Goal: Task Accomplishment & Management: Manage account settings

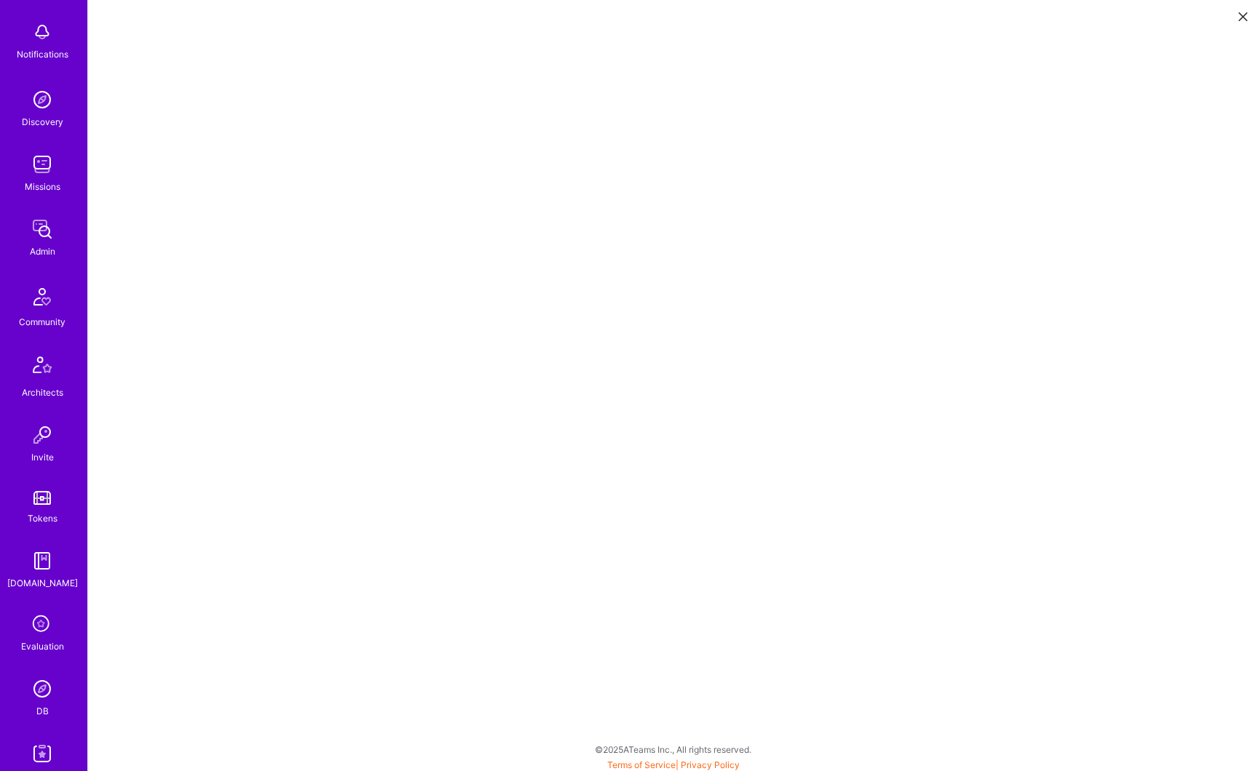
scroll to position [217, 0]
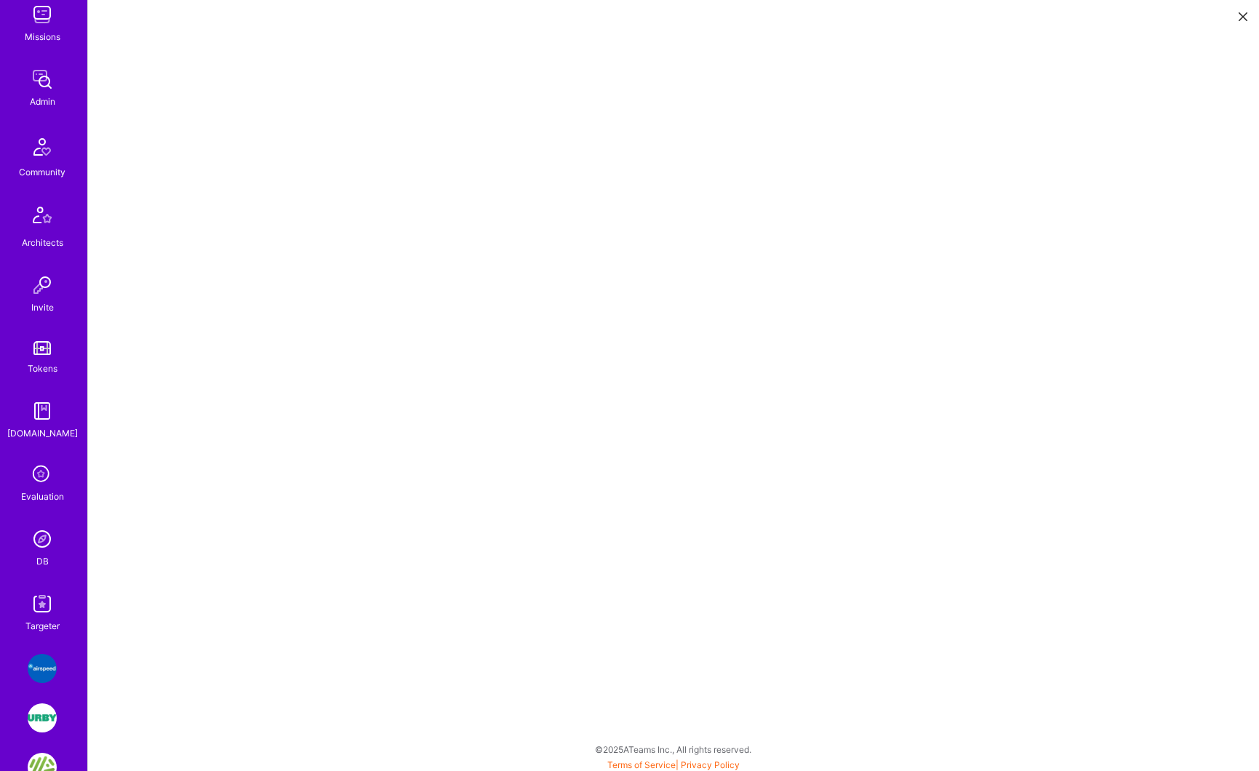
click at [55, 613] on link "Targeter" at bounding box center [42, 611] width 90 height 44
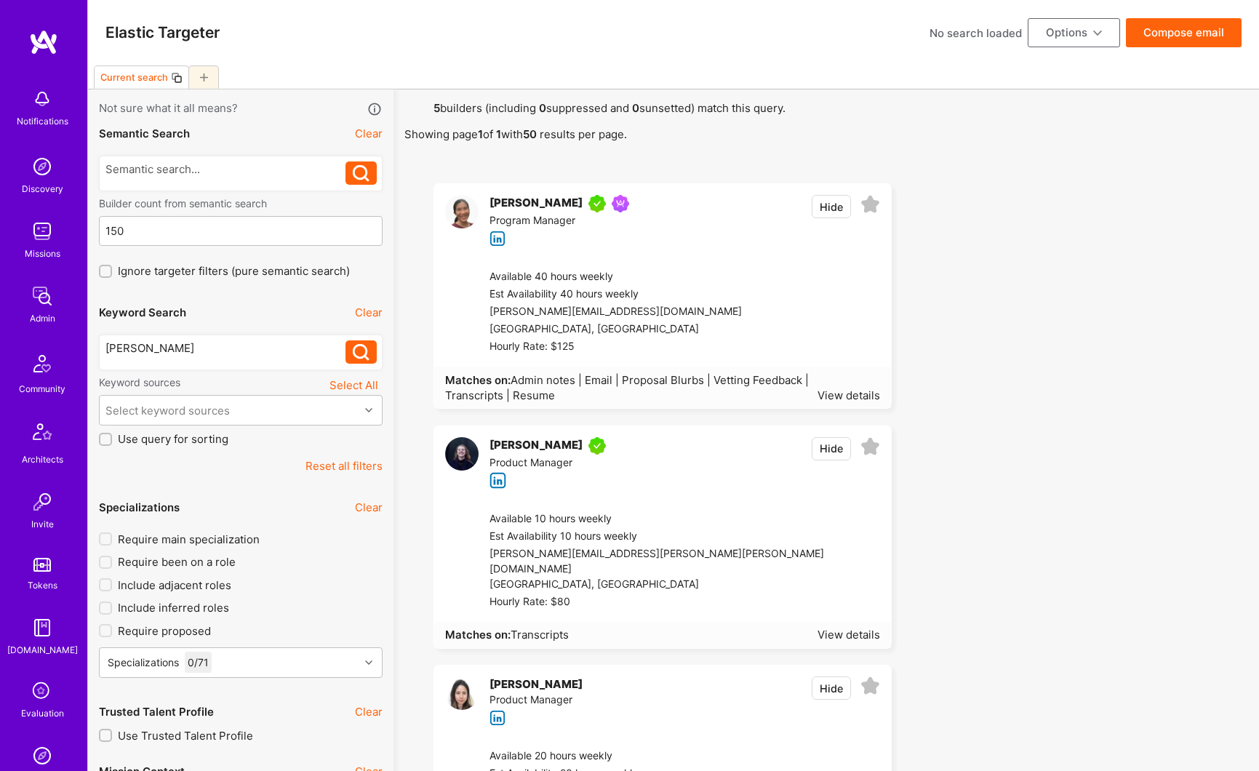
click at [507, 201] on div "[PERSON_NAME]" at bounding box center [536, 203] width 93 height 17
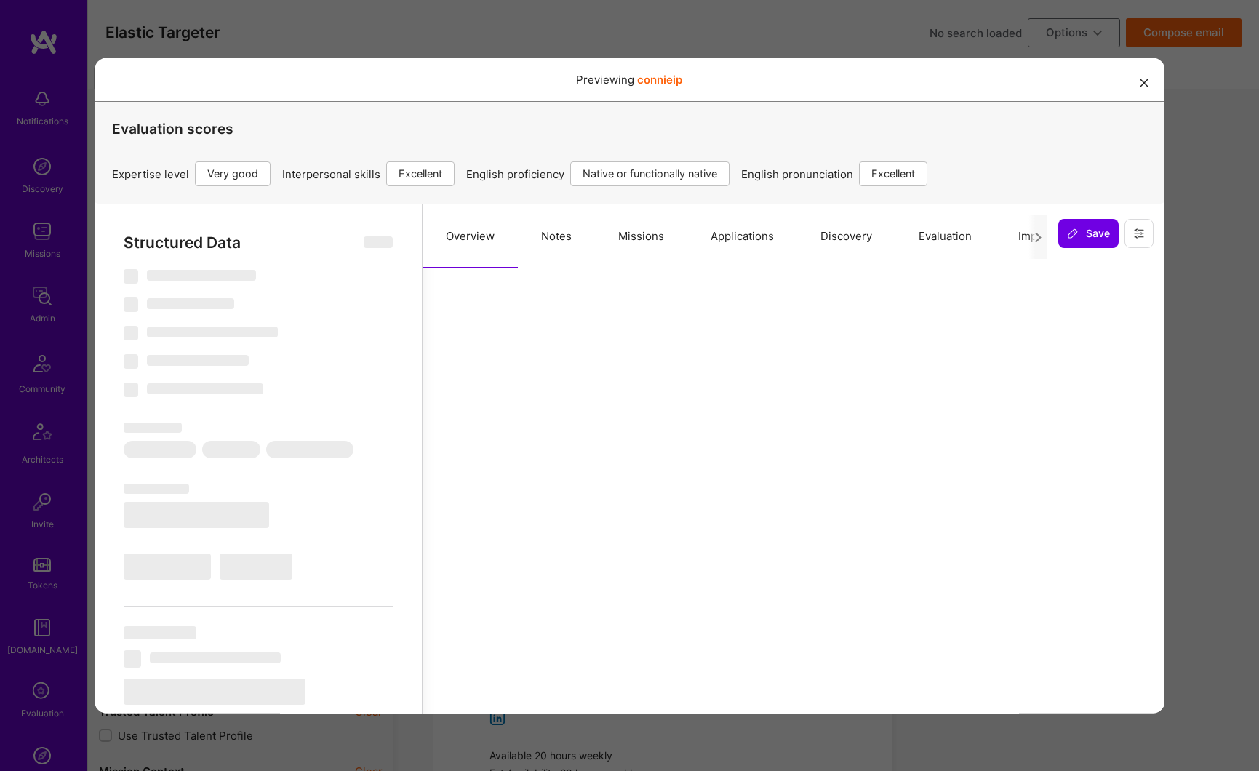
select select "Right Now"
select select "5"
select select "7"
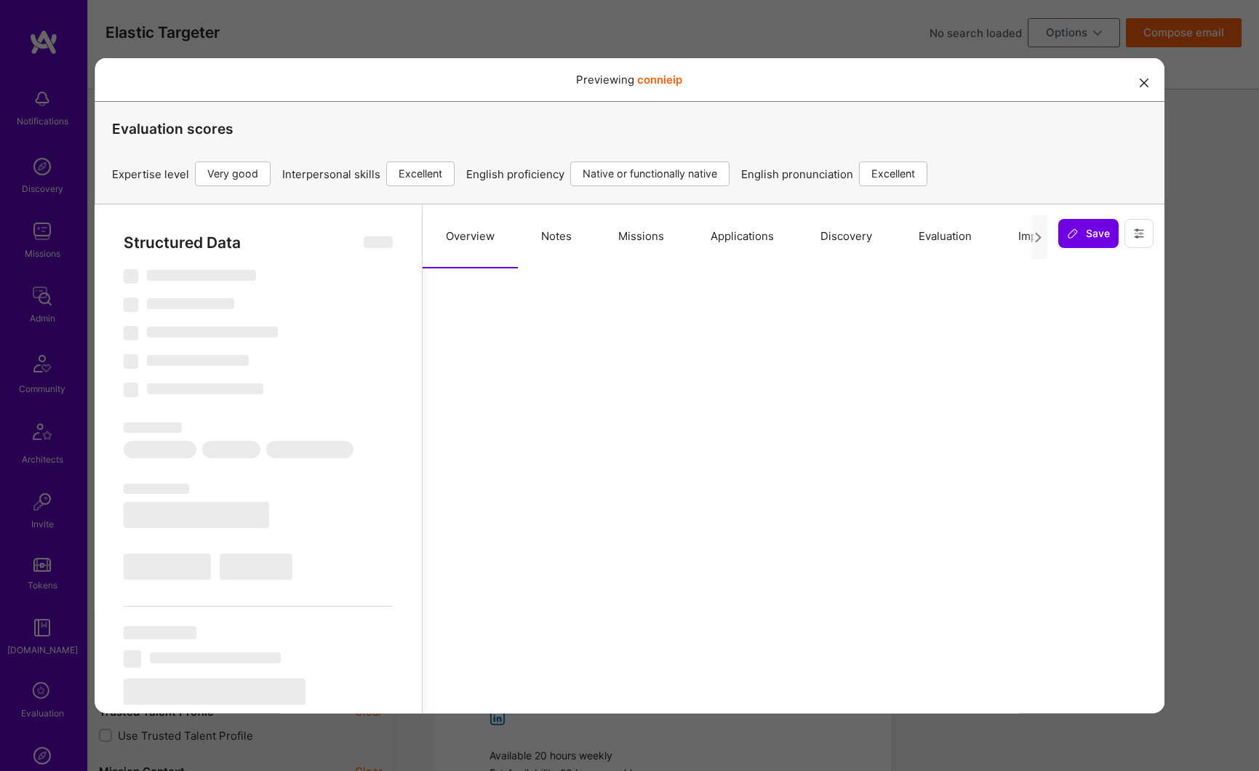
select select "US"
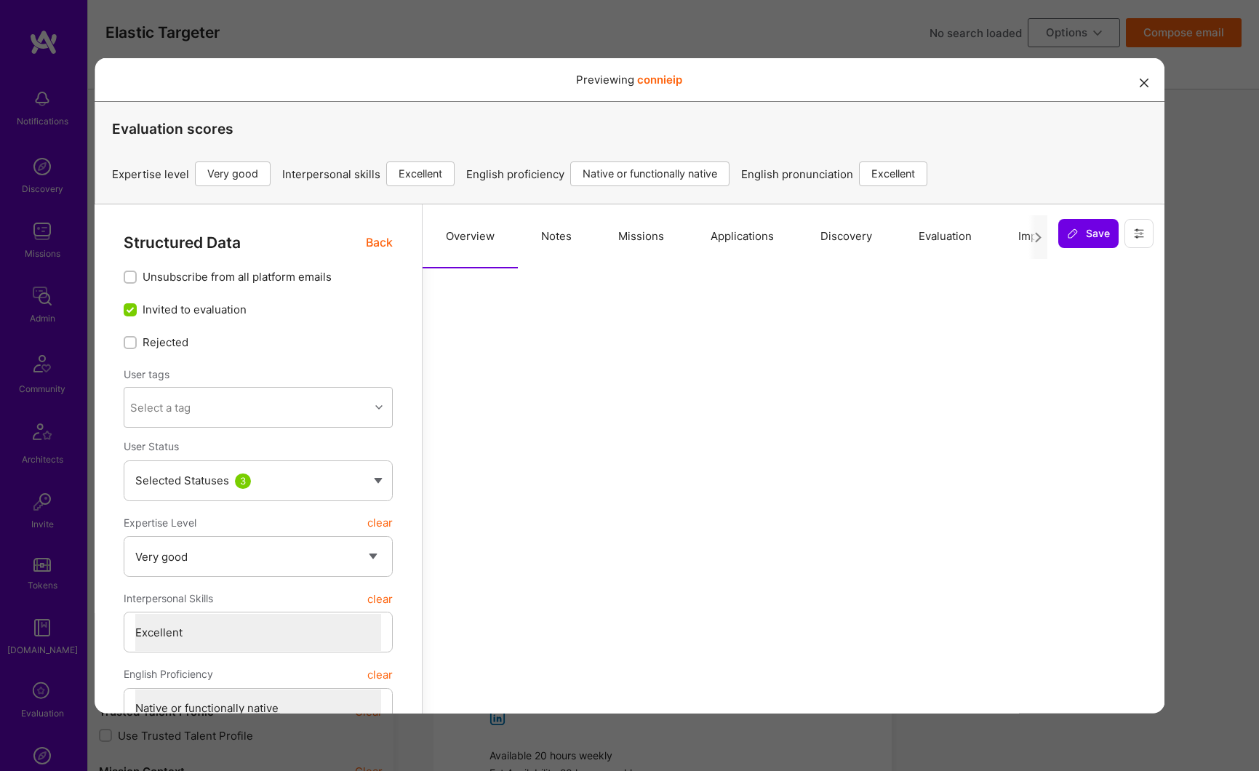
click at [380, 248] on span "Back" at bounding box center [378, 242] width 27 height 18
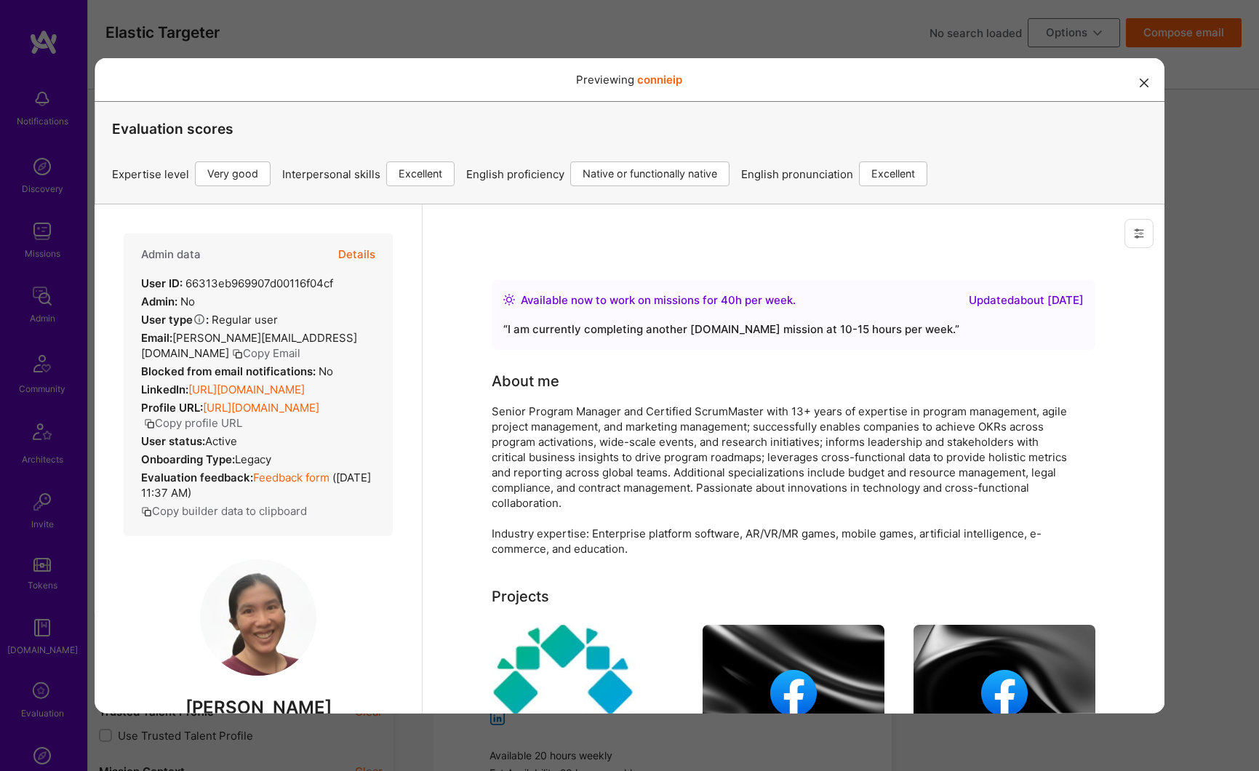
click at [349, 256] on button "Details" at bounding box center [355, 254] width 37 height 42
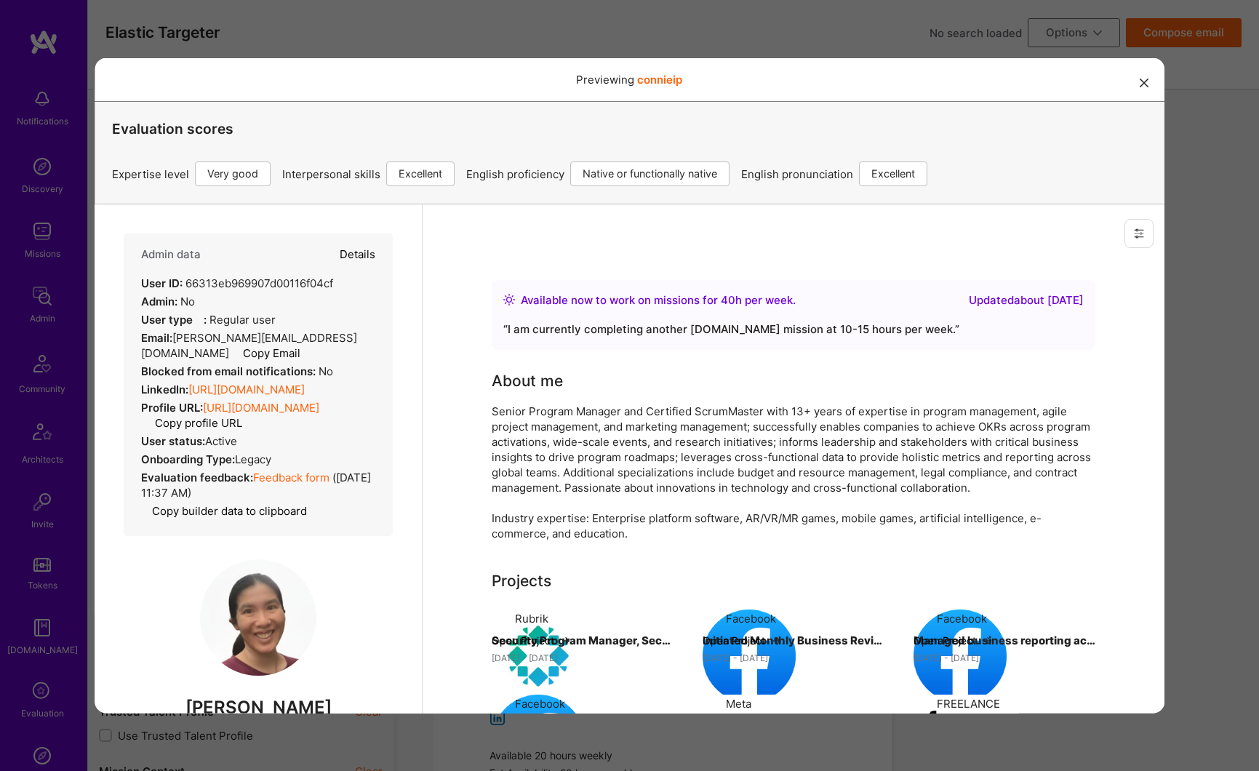
type textarea "x"
select select "5"
select select "7"
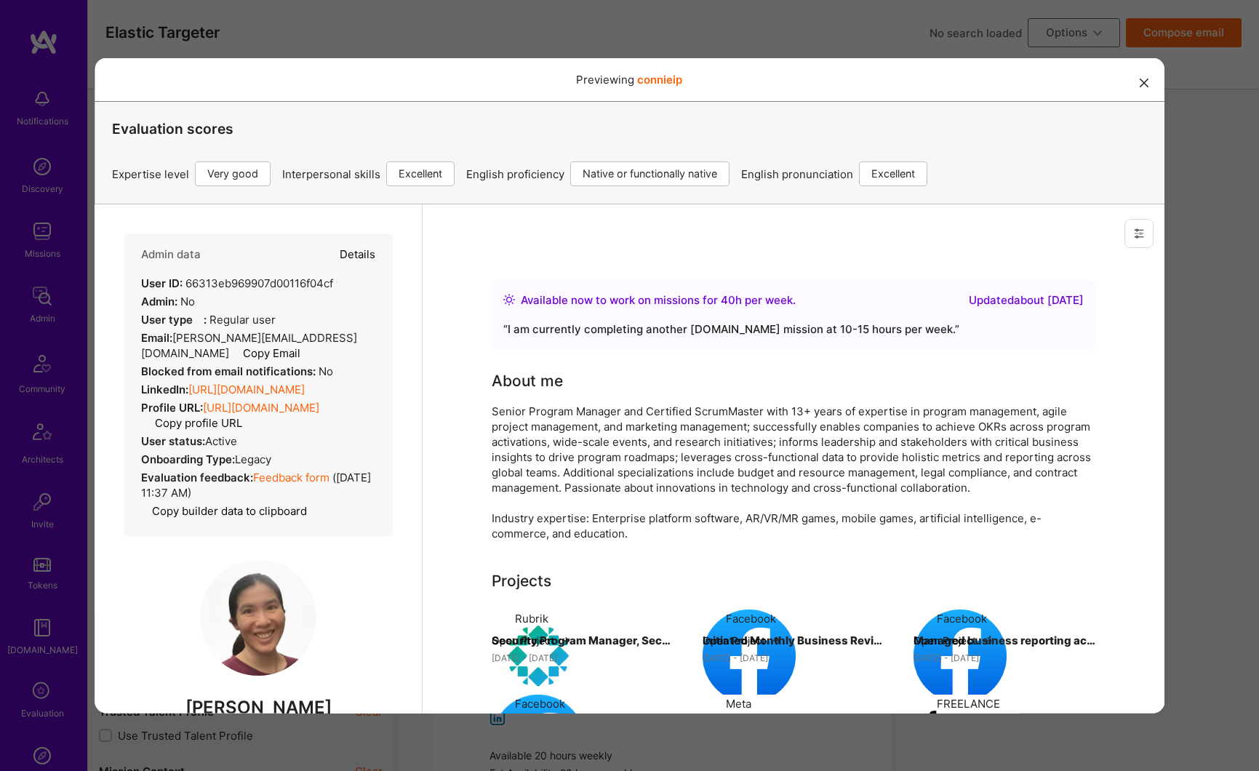
select select "US"
select select "Right Now"
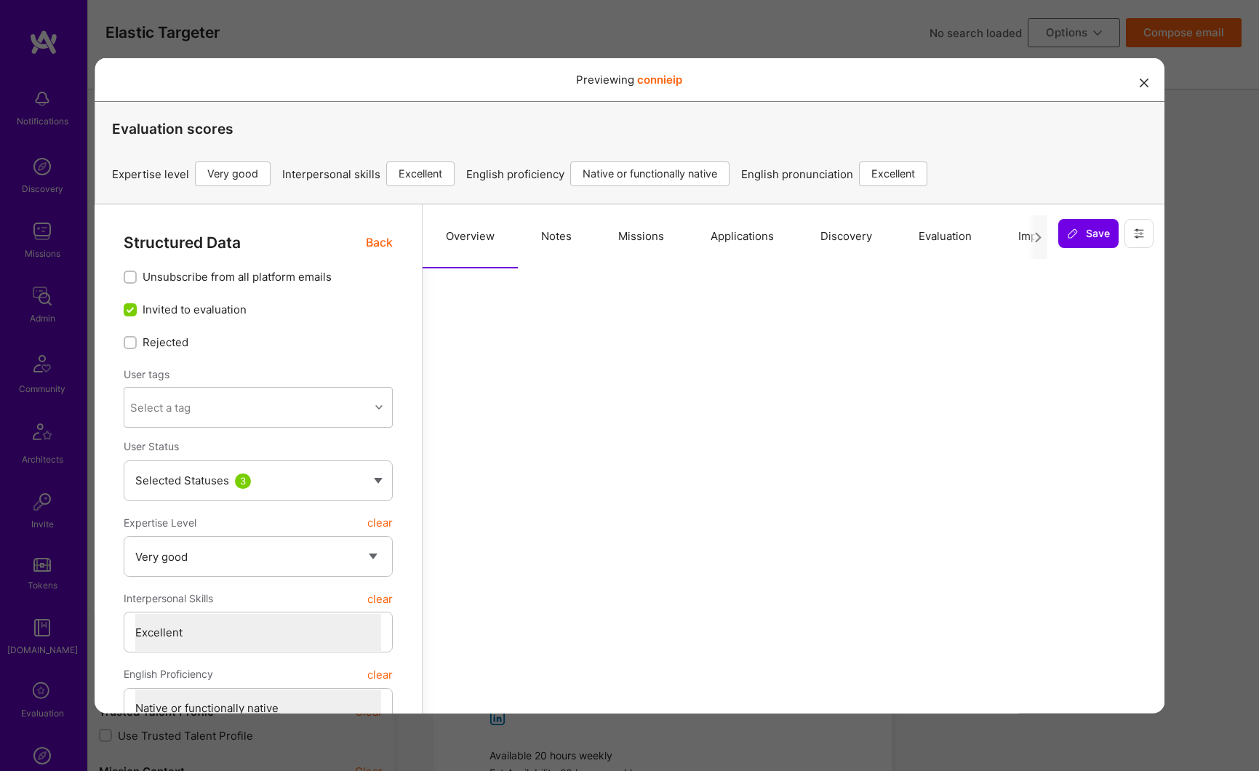
click at [655, 246] on button "Missions" at bounding box center [640, 236] width 92 height 64
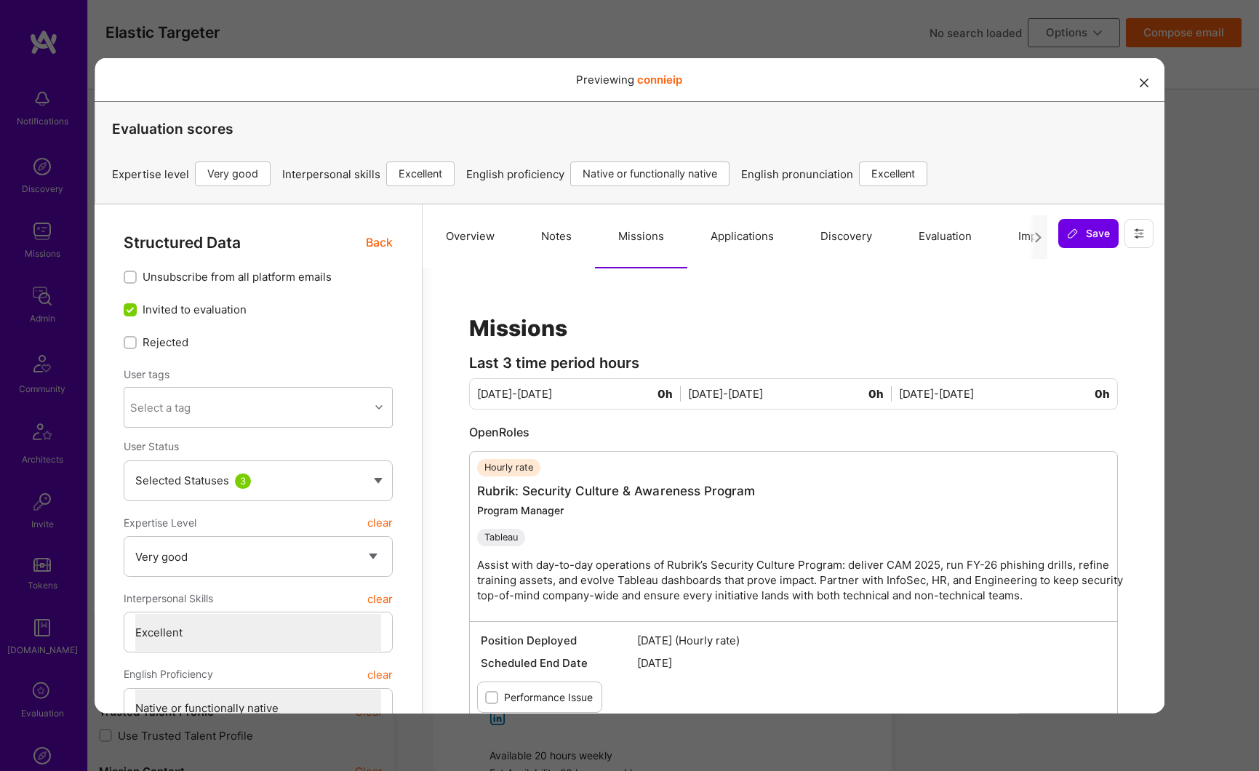
click at [1138, 84] on button "modal" at bounding box center [1143, 82] width 17 height 24
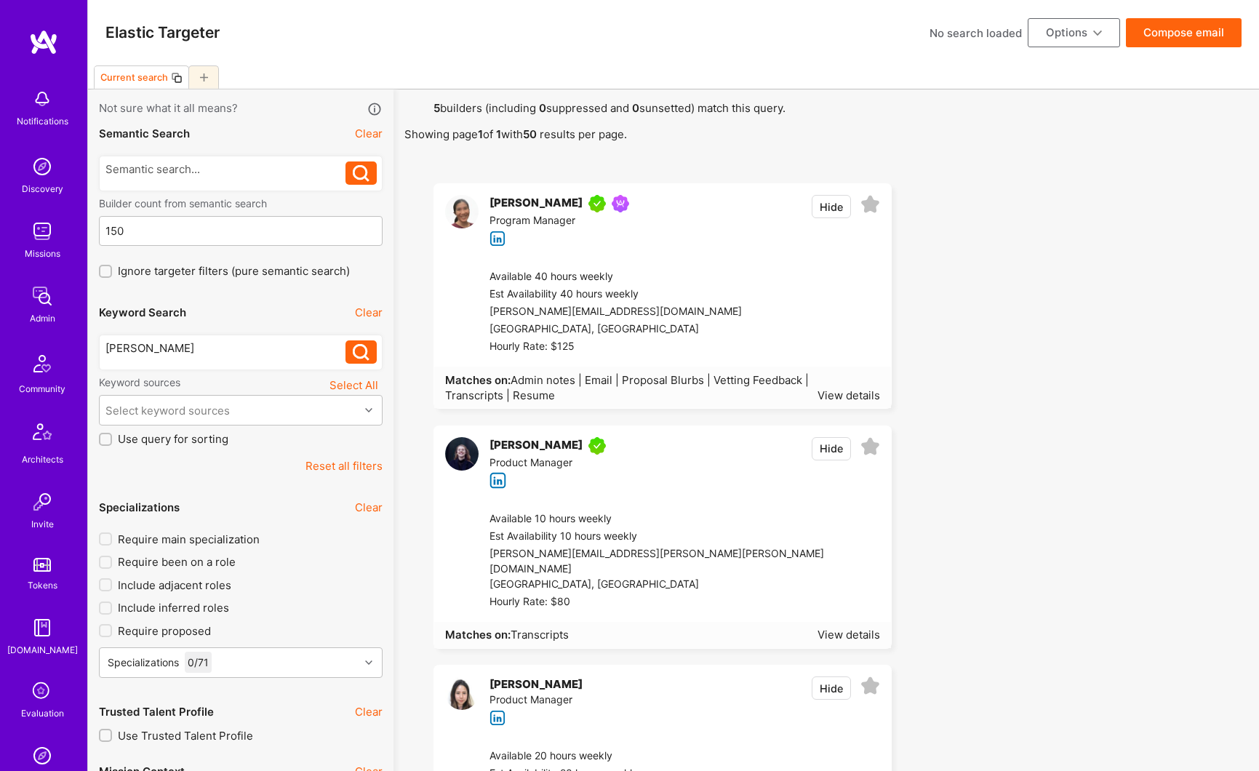
click at [174, 348] on div "[PERSON_NAME]" at bounding box center [225, 347] width 241 height 15
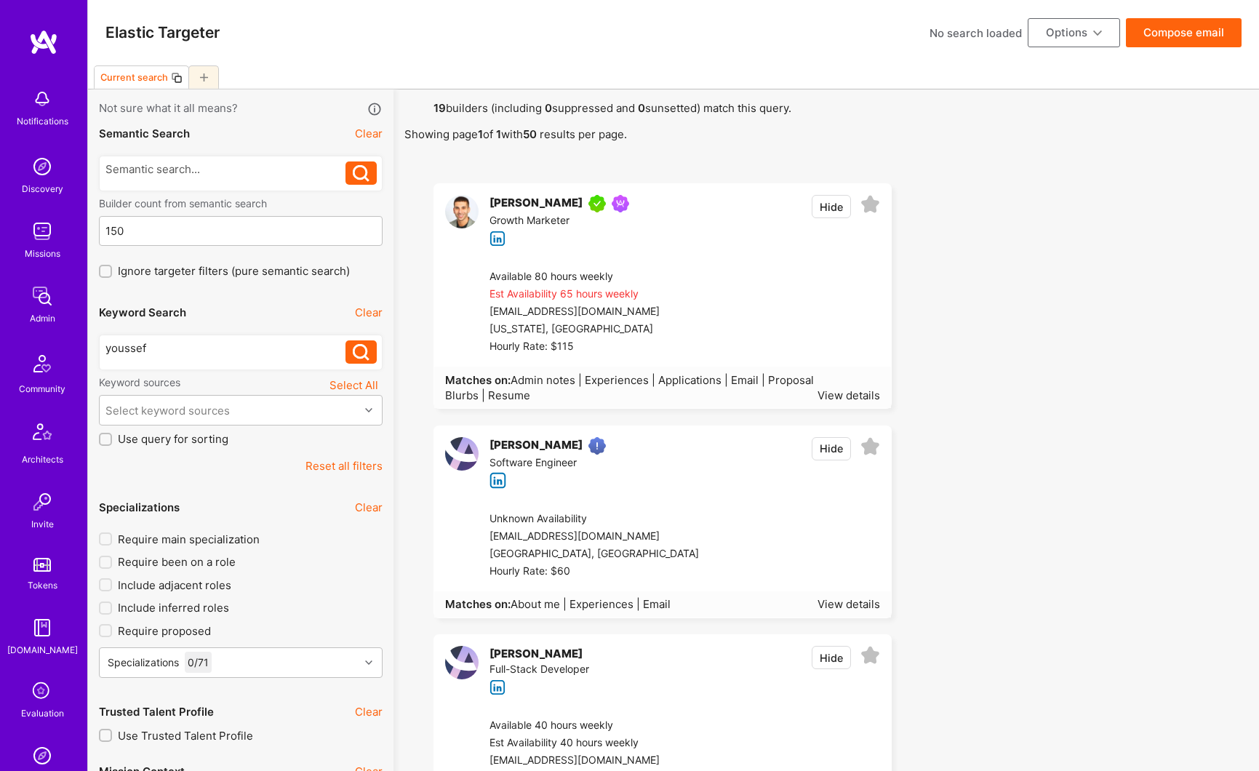
click at [543, 203] on div "[PERSON_NAME]" at bounding box center [536, 203] width 93 height 17
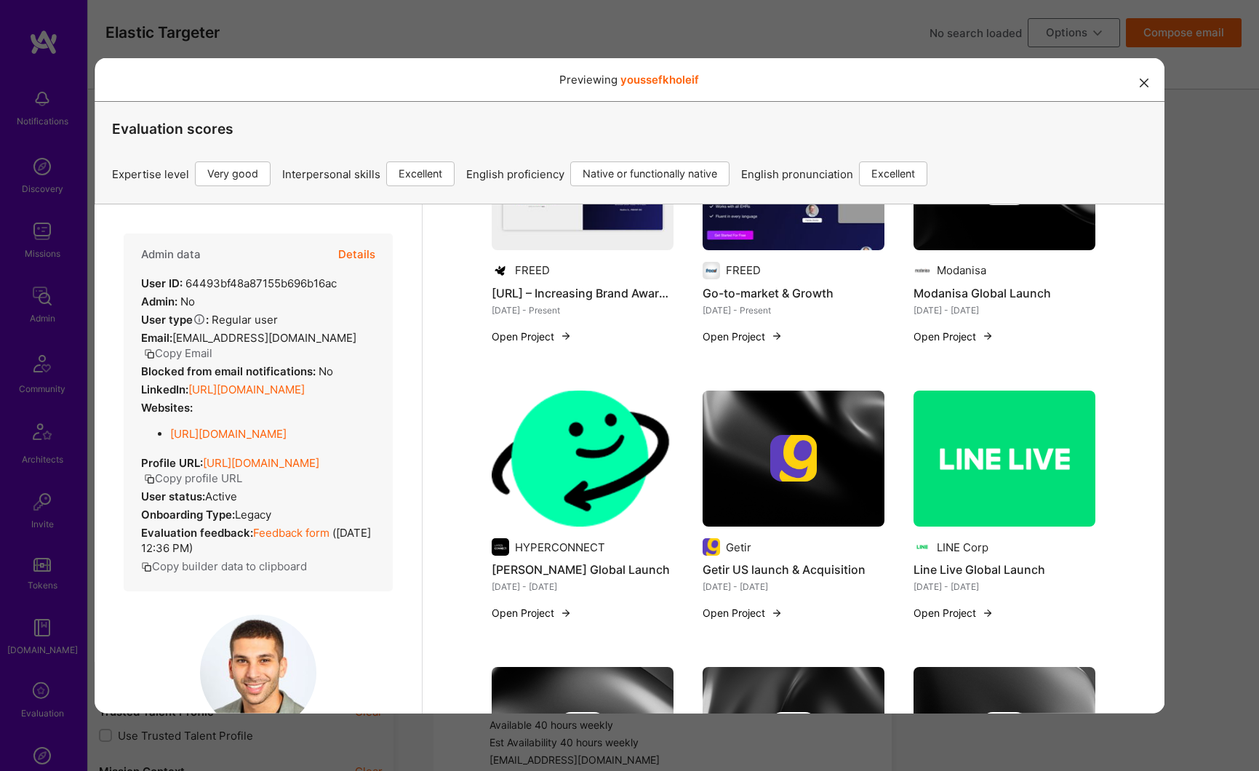
scroll to position [476, 0]
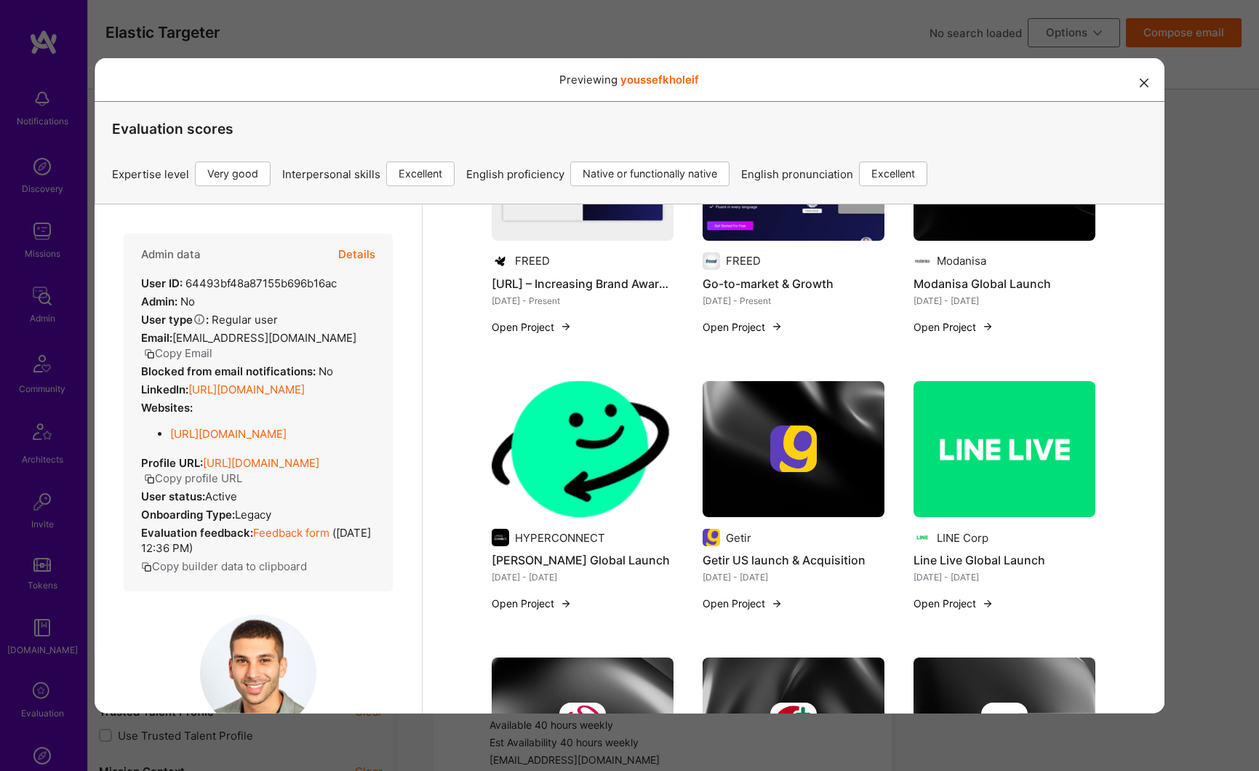
click at [756, 451] on div at bounding box center [793, 448] width 182 height 47
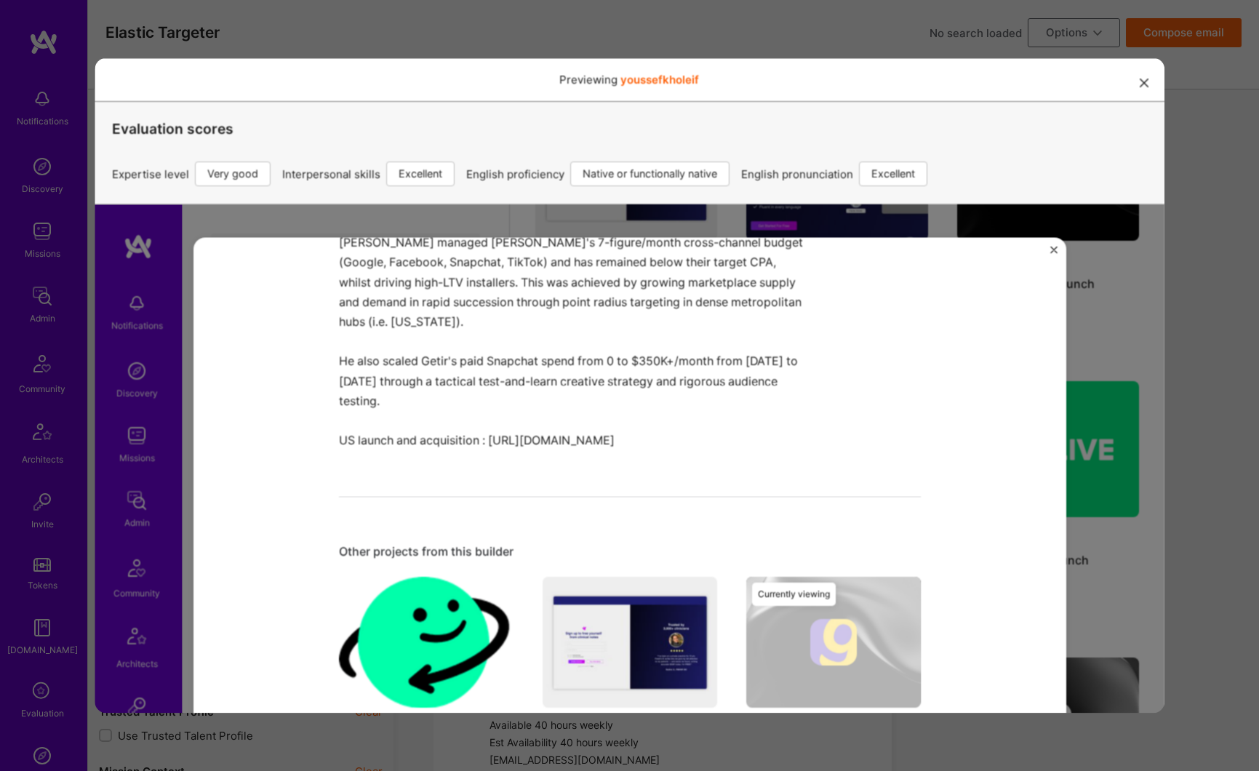
scroll to position [773, 0]
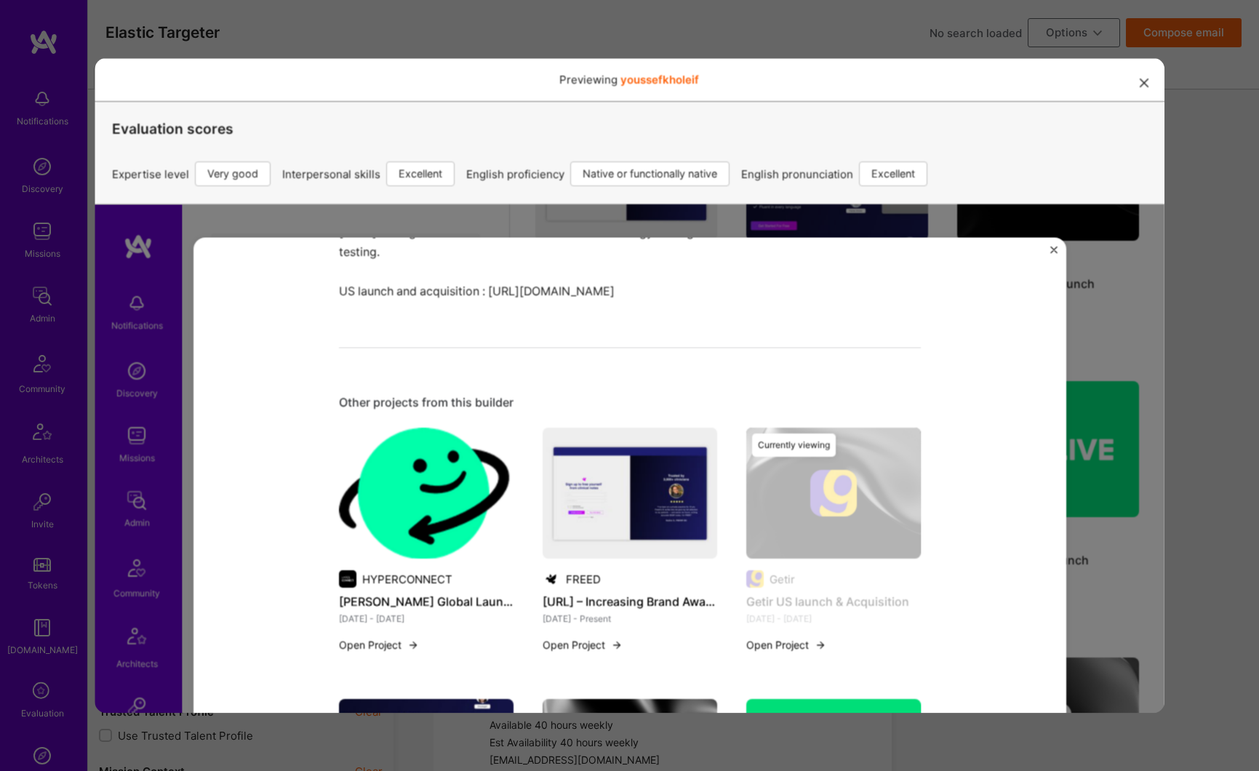
click at [391, 524] on img at bounding box center [425, 492] width 175 height 131
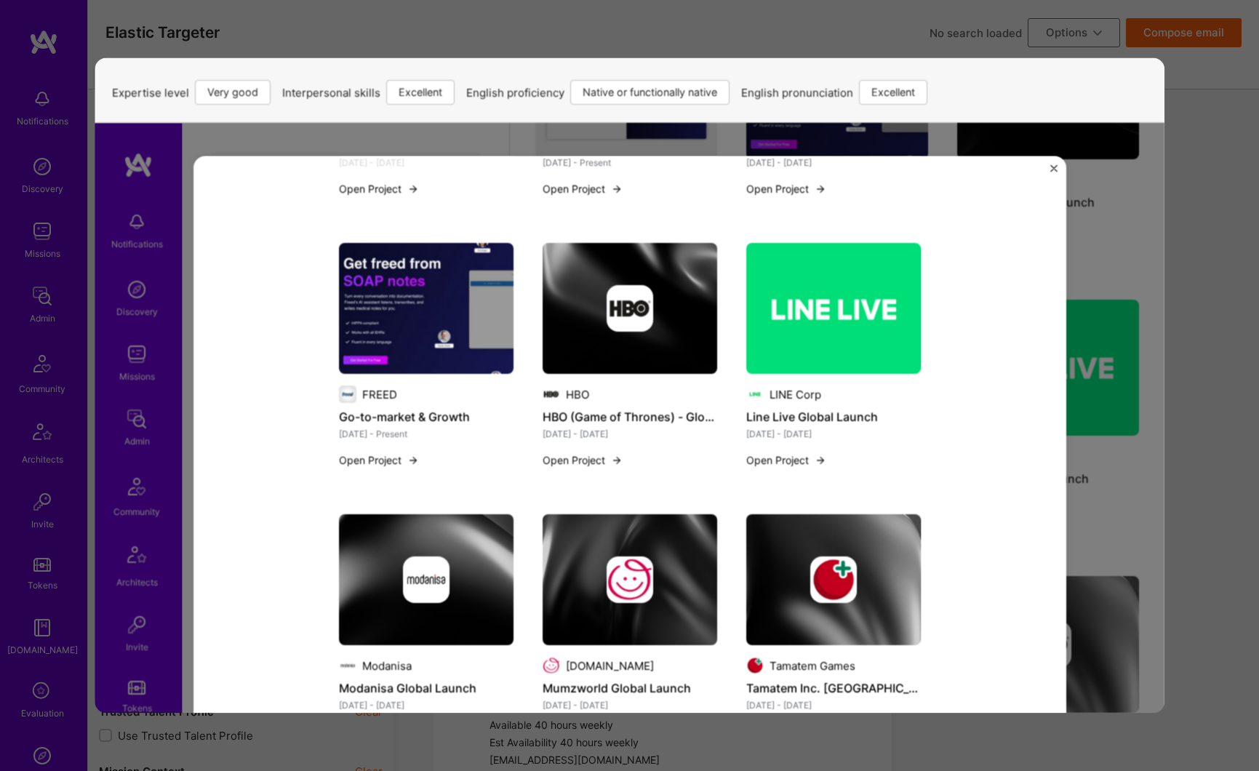
scroll to position [150, 0]
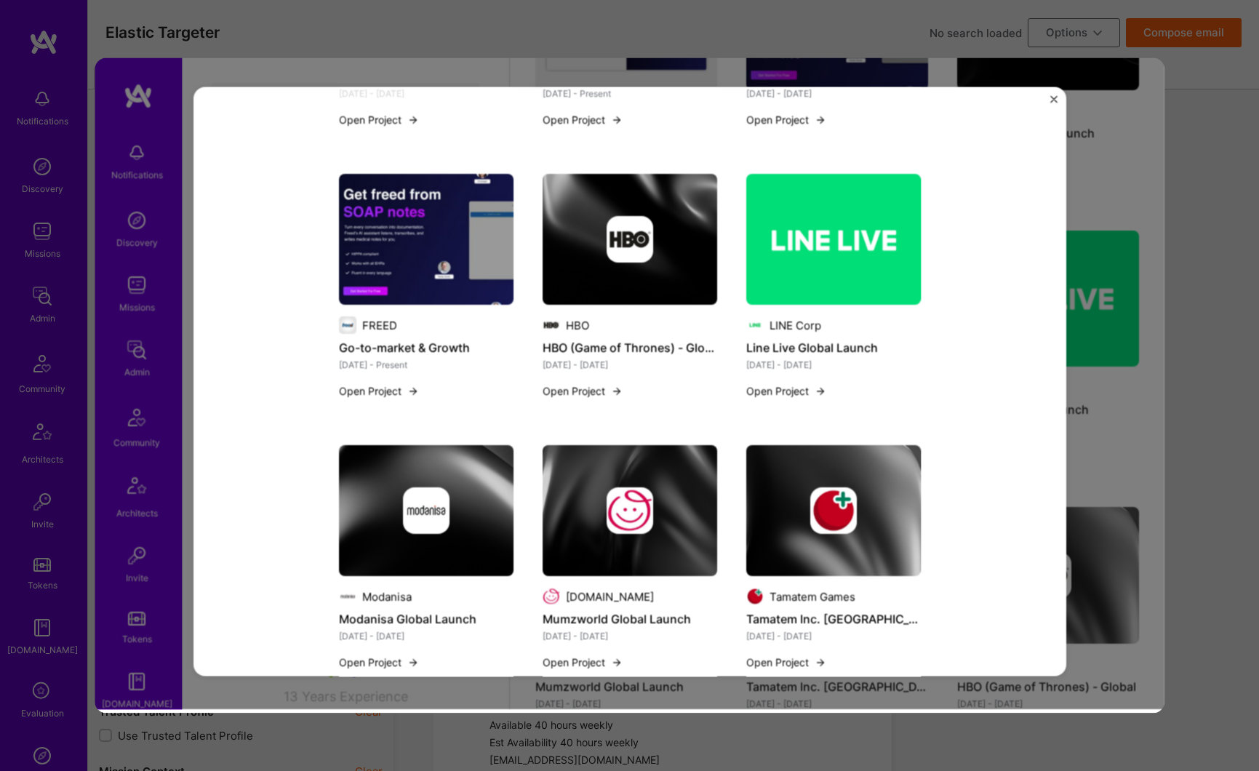
click at [774, 504] on img at bounding box center [833, 510] width 175 height 131
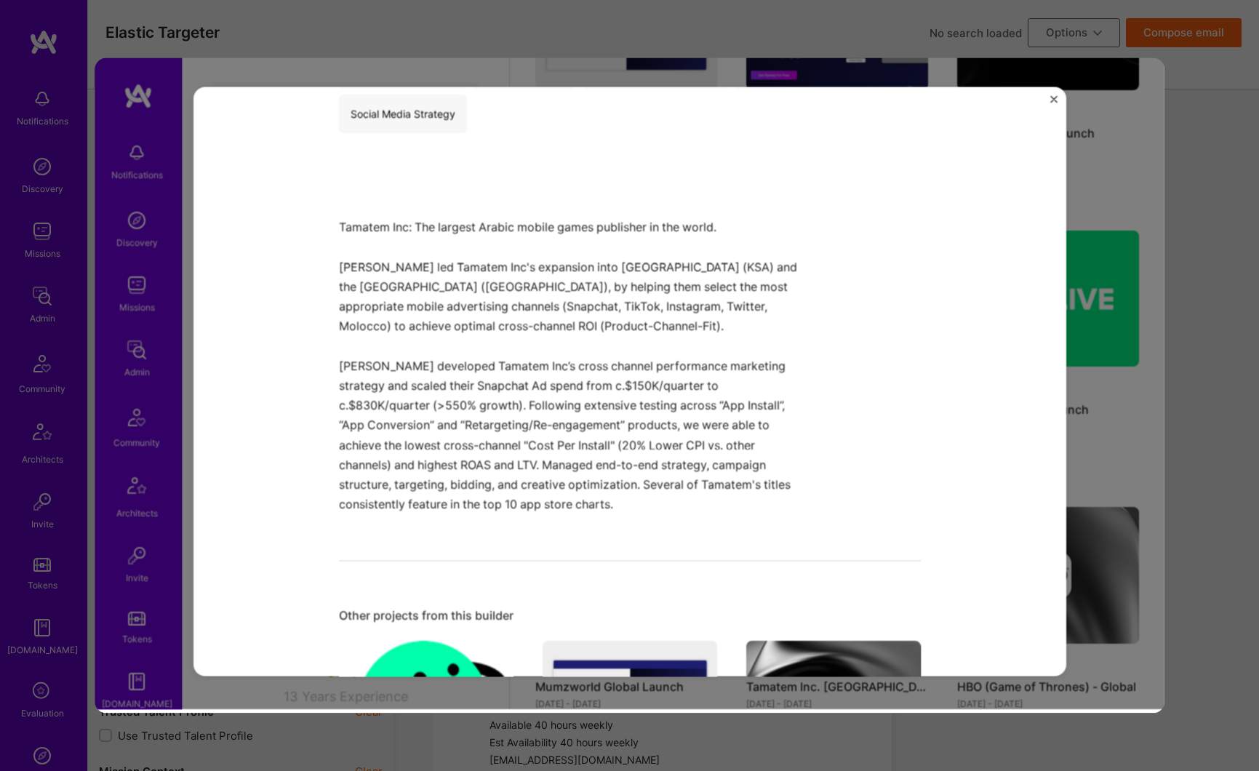
scroll to position [462, 0]
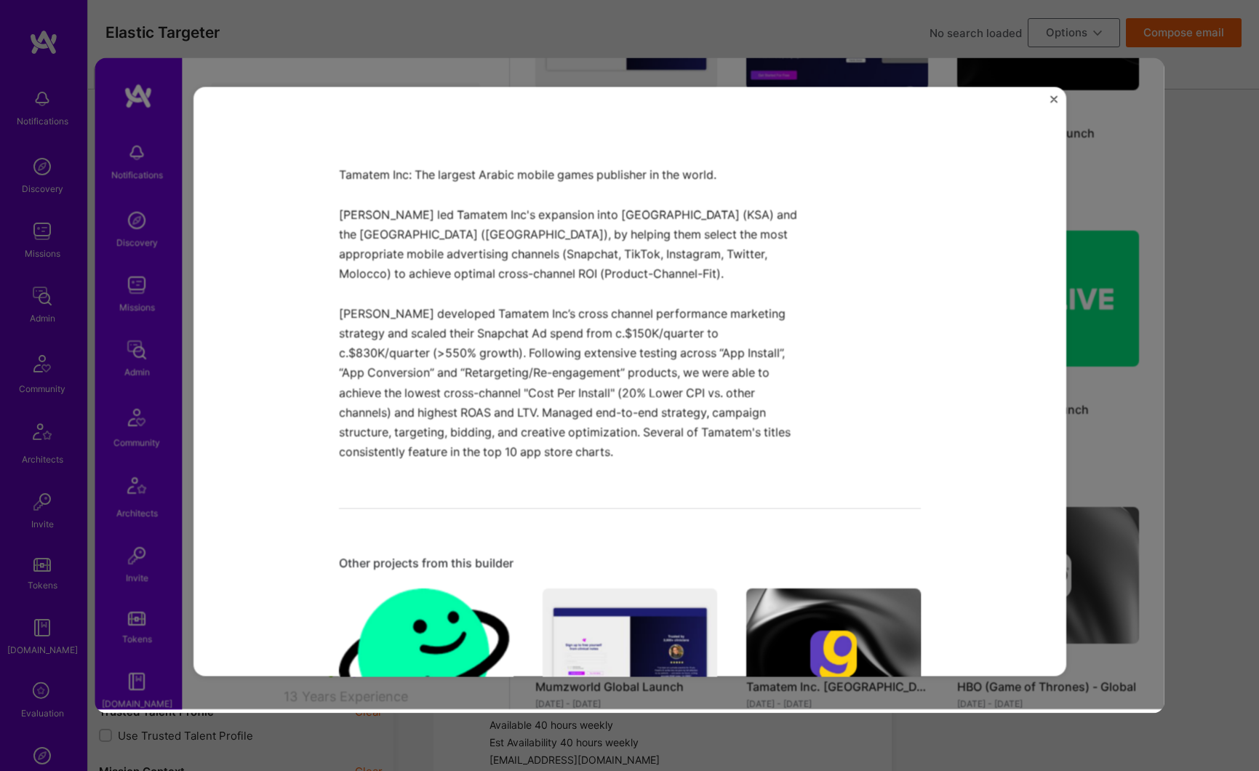
click at [1050, 97] on img "Close" at bounding box center [1053, 98] width 7 height 7
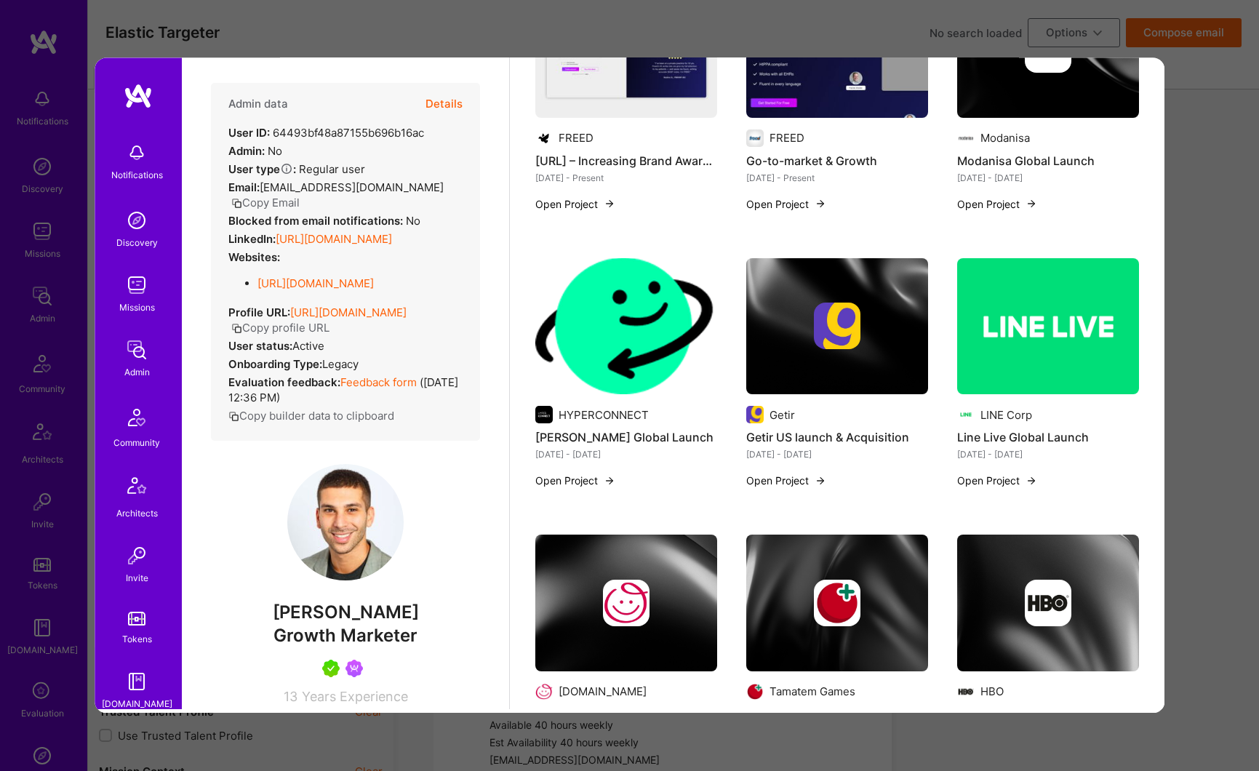
scroll to position [431, 0]
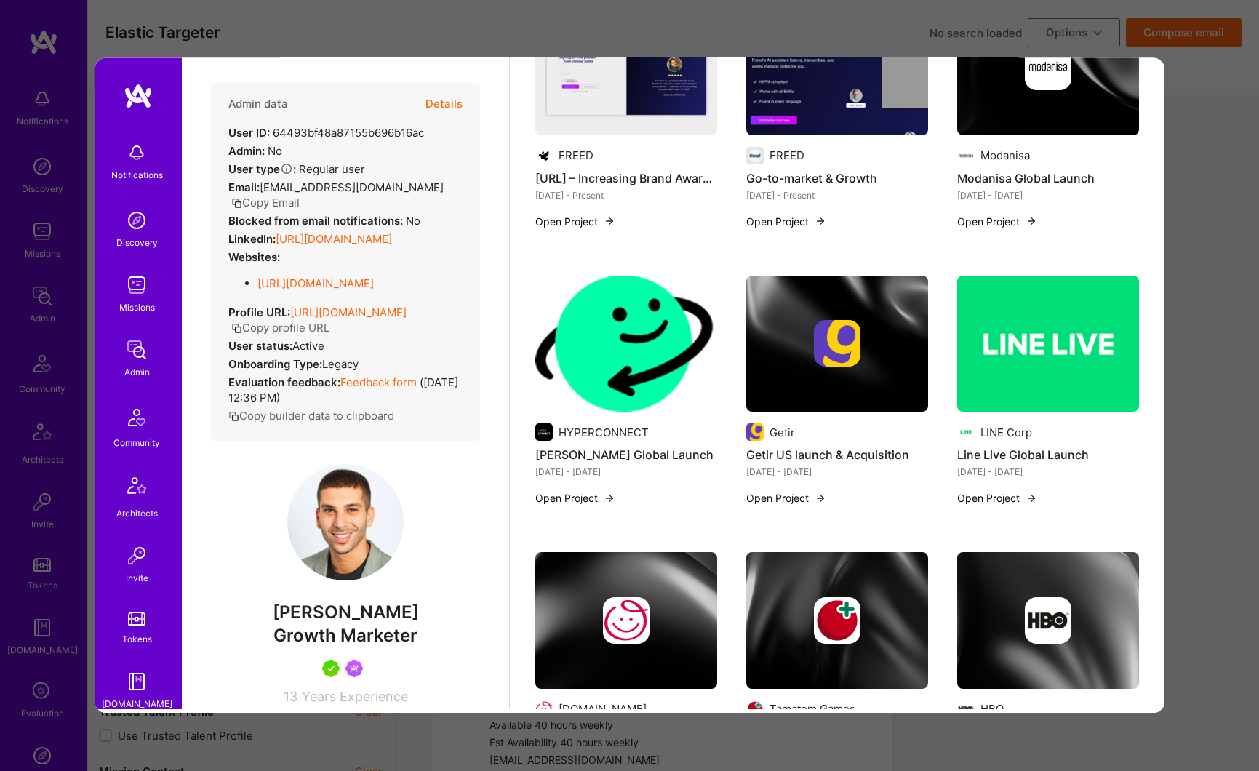
click at [1207, 398] on div "Previewing youssefkholeif Evaluation scores Expertise level Very good Interpers…" at bounding box center [629, 385] width 1259 height 771
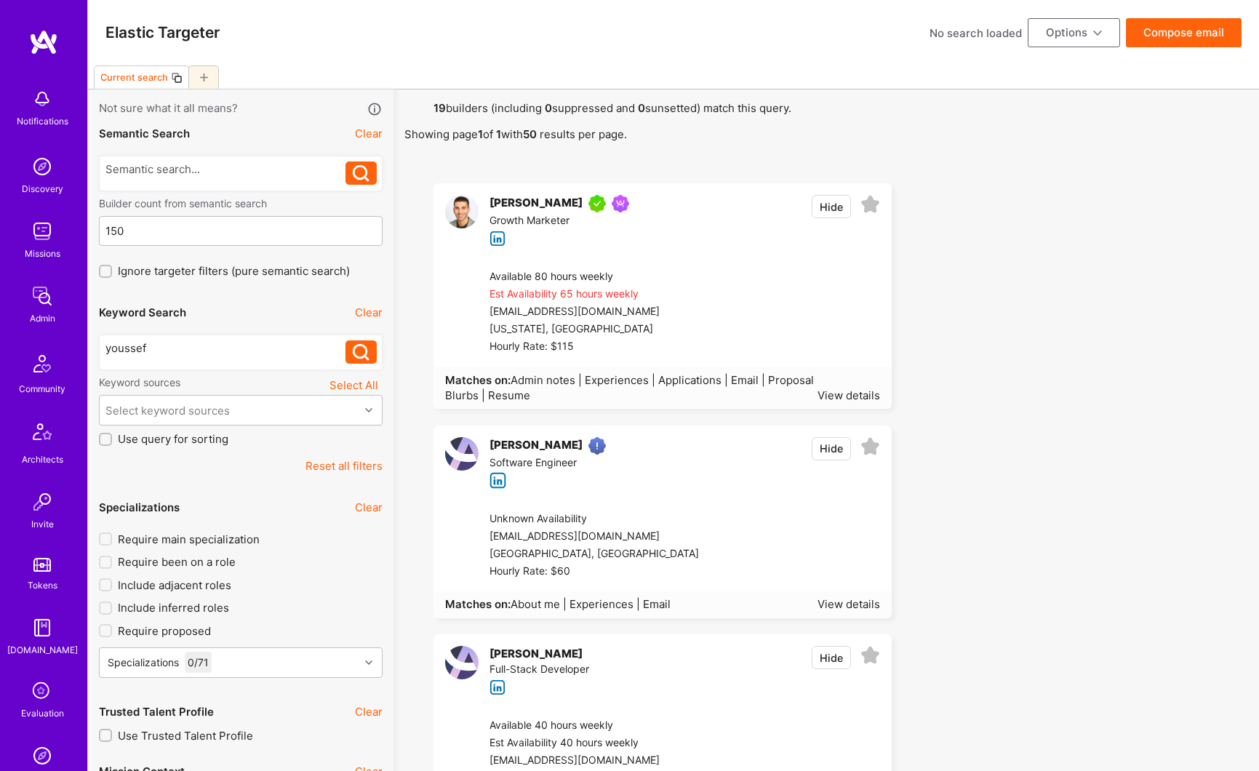
click at [209, 346] on div "youssef" at bounding box center [225, 347] width 241 height 15
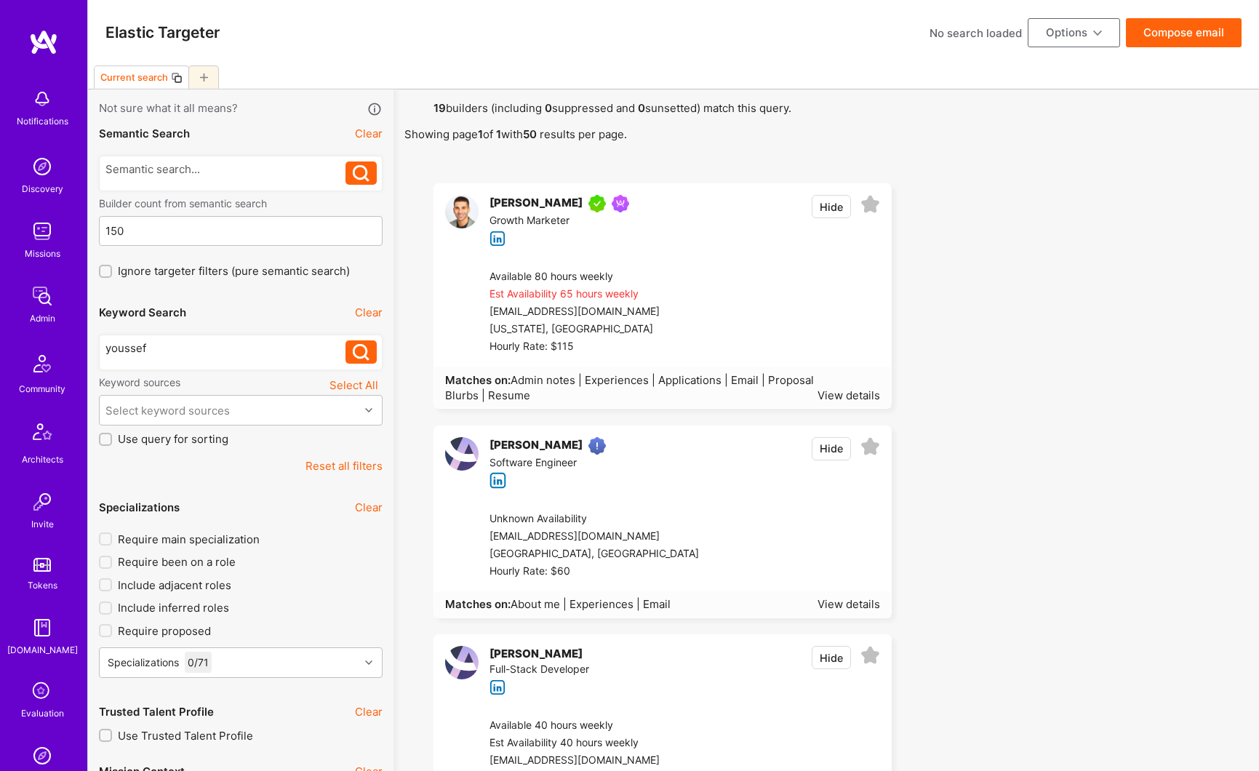
click at [209, 346] on div "youssef" at bounding box center [225, 347] width 241 height 15
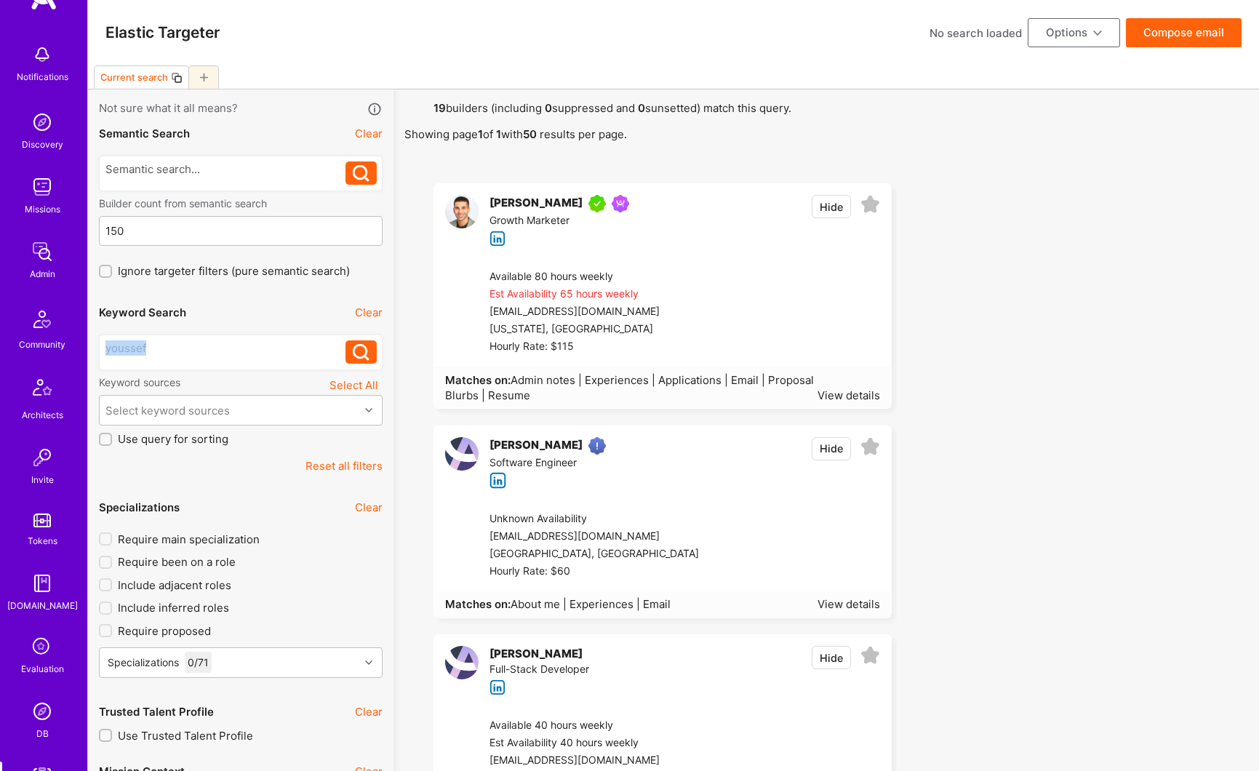
scroll to position [81, 0]
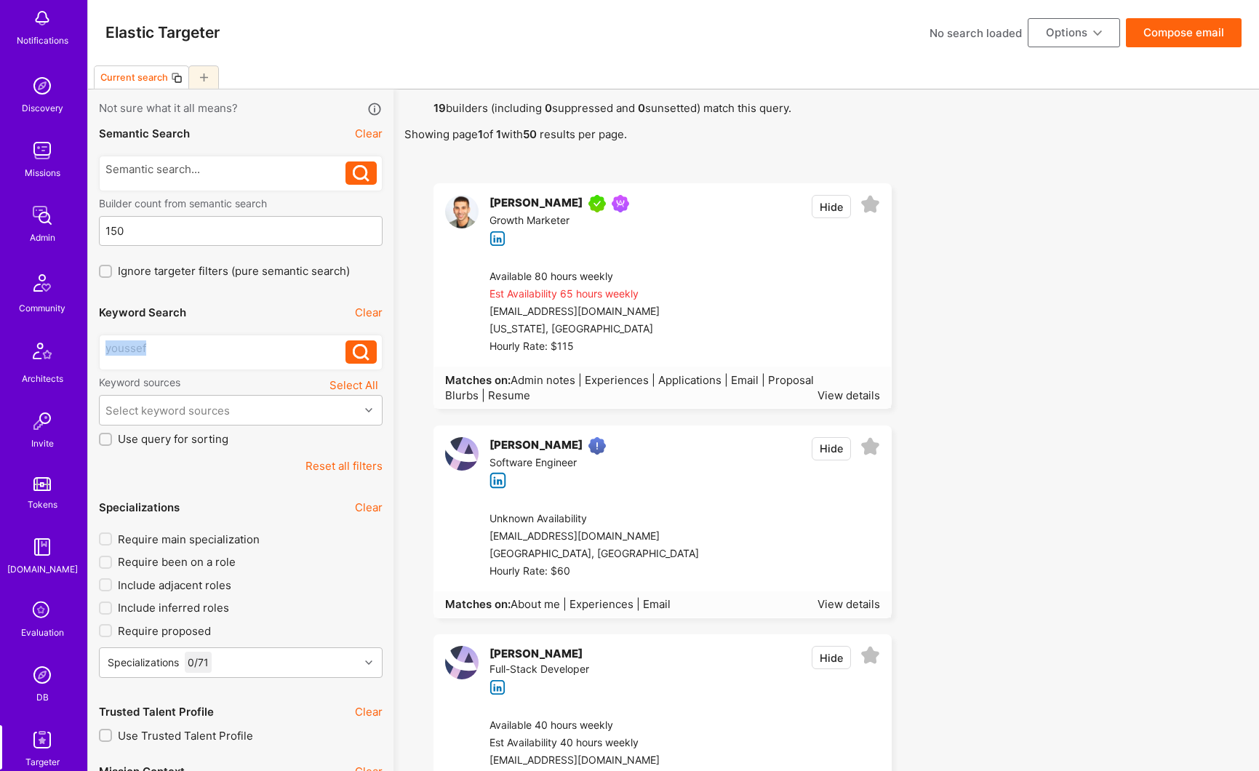
click at [35, 217] on img at bounding box center [42, 215] width 29 height 29
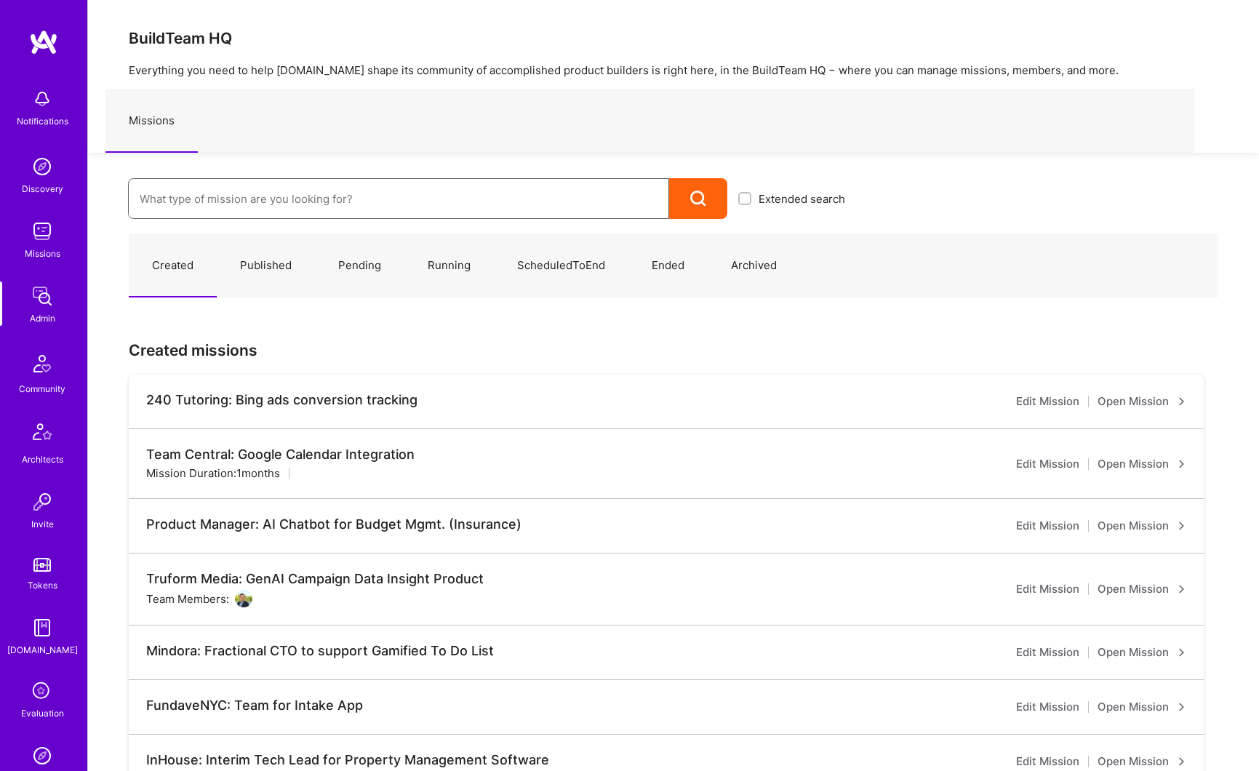
click at [191, 207] on input at bounding box center [399, 198] width 518 height 37
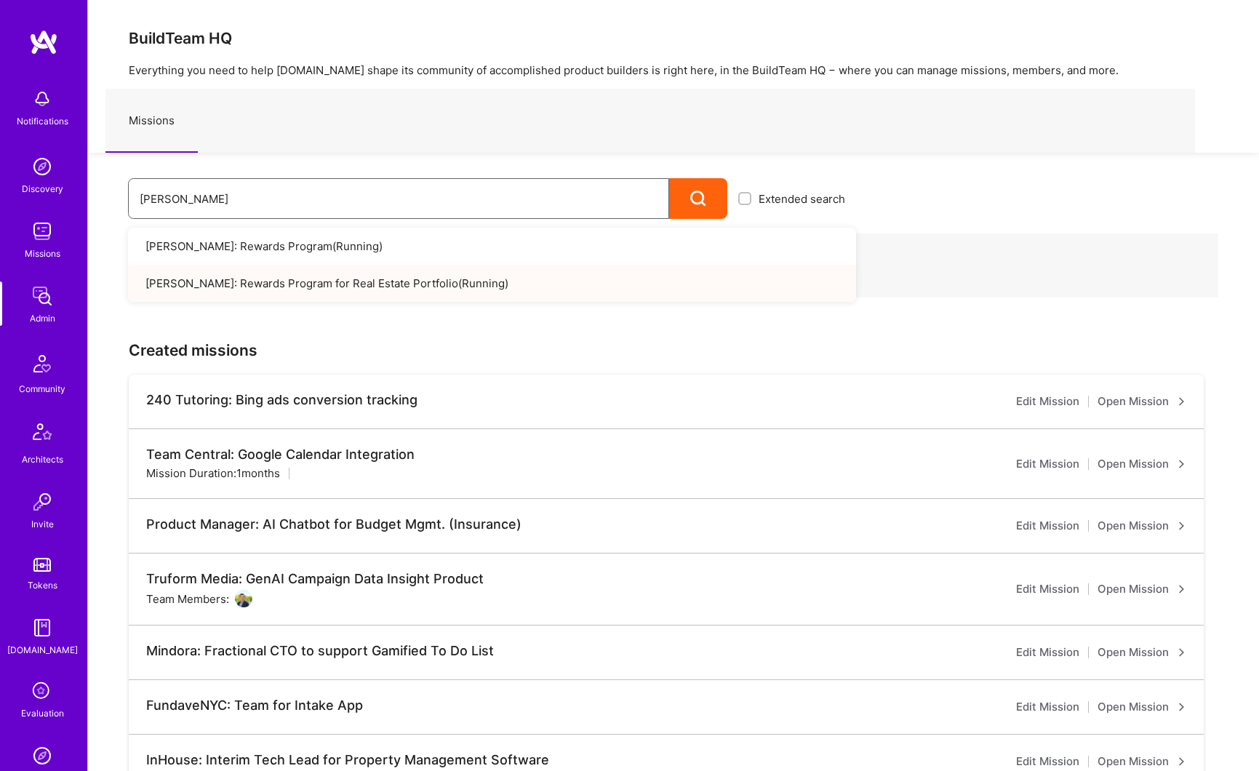
type input "[PERSON_NAME]"
click at [287, 276] on link "[PERSON_NAME]: Rewards Program for Real Estate Portfolio ( Running )" at bounding box center [492, 283] width 728 height 37
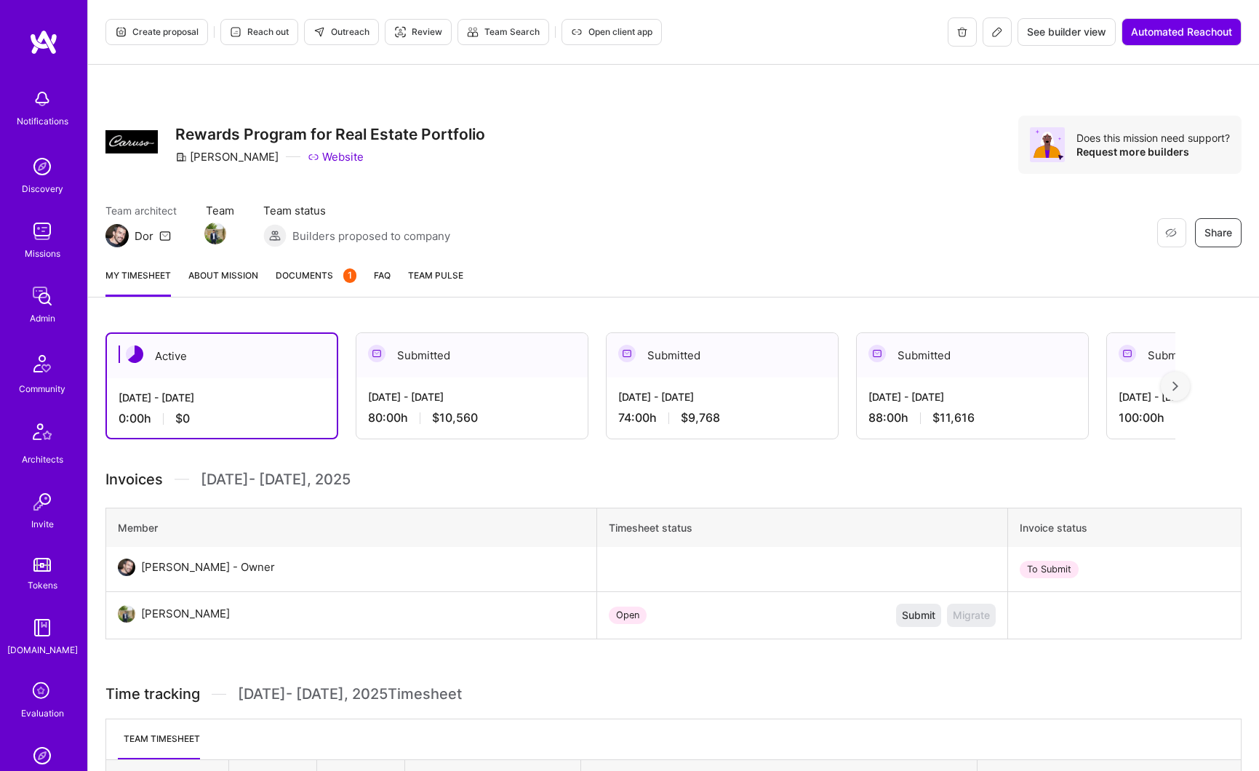
click at [252, 275] on link "About Mission" at bounding box center [223, 282] width 70 height 29
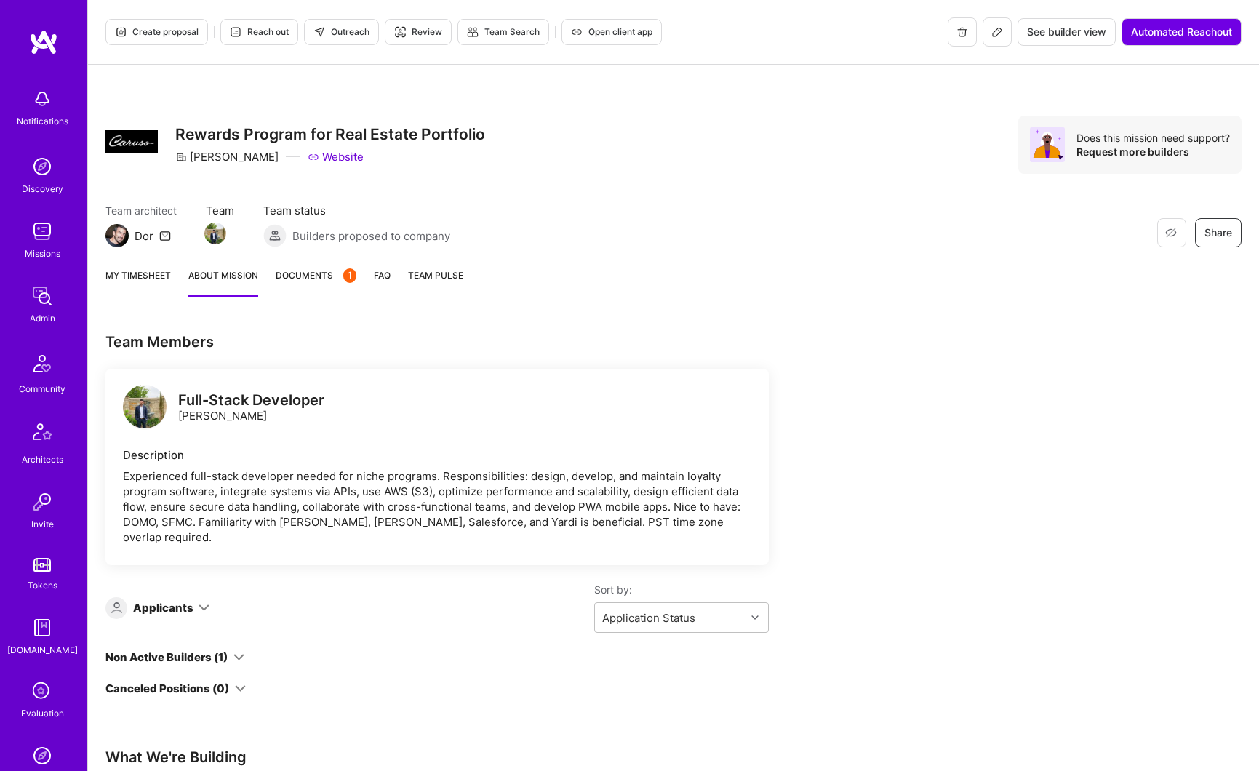
click at [273, 276] on div "My timesheet About Mission Documents 1 FAQ Team Pulse" at bounding box center [673, 276] width 1171 height 41
click at [299, 279] on span "Documents 1" at bounding box center [316, 275] width 81 height 15
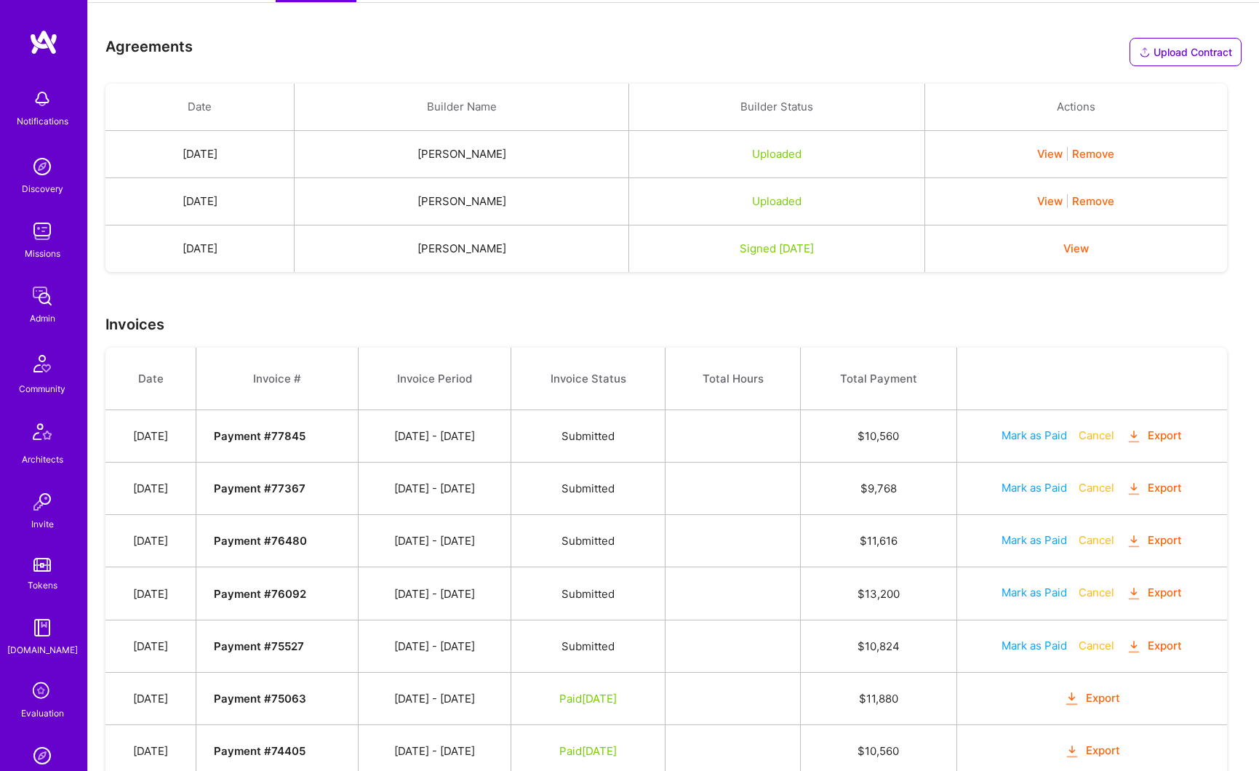
scroll to position [42, 0]
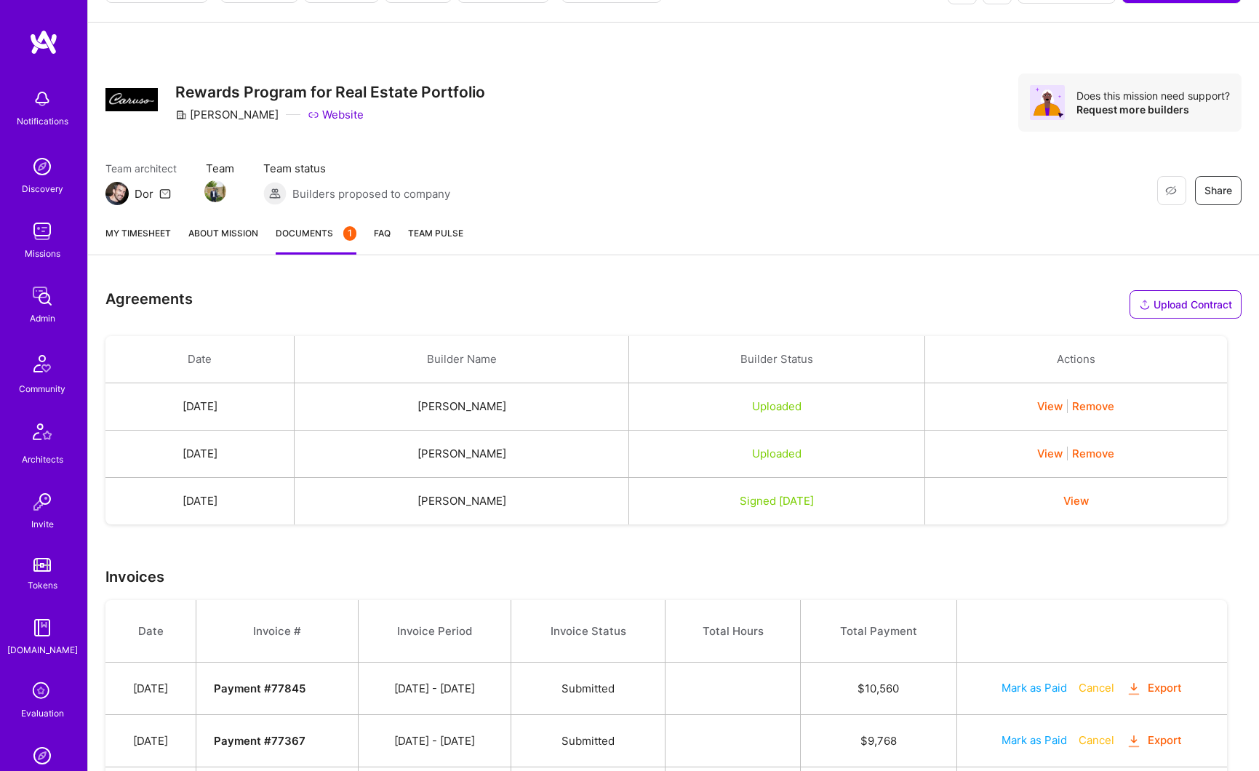
click at [147, 237] on link "My timesheet" at bounding box center [137, 239] width 65 height 29
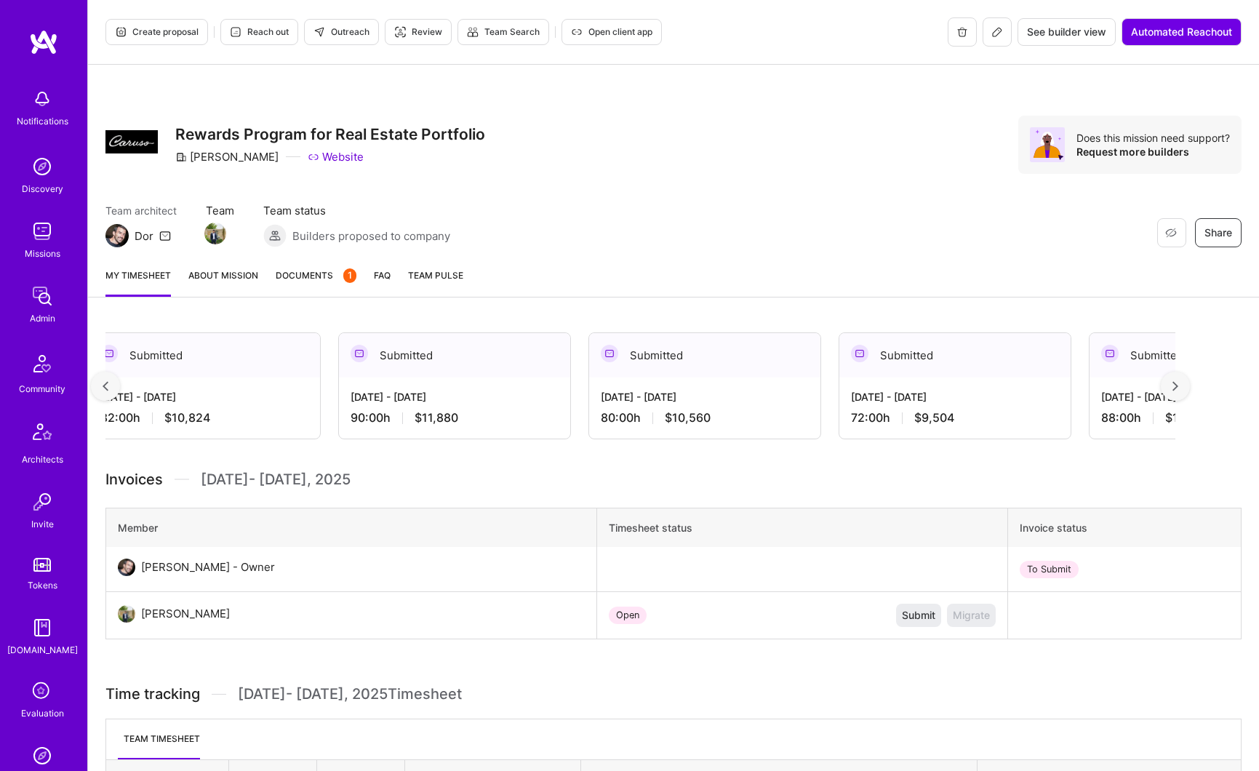
scroll to position [0, 1416]
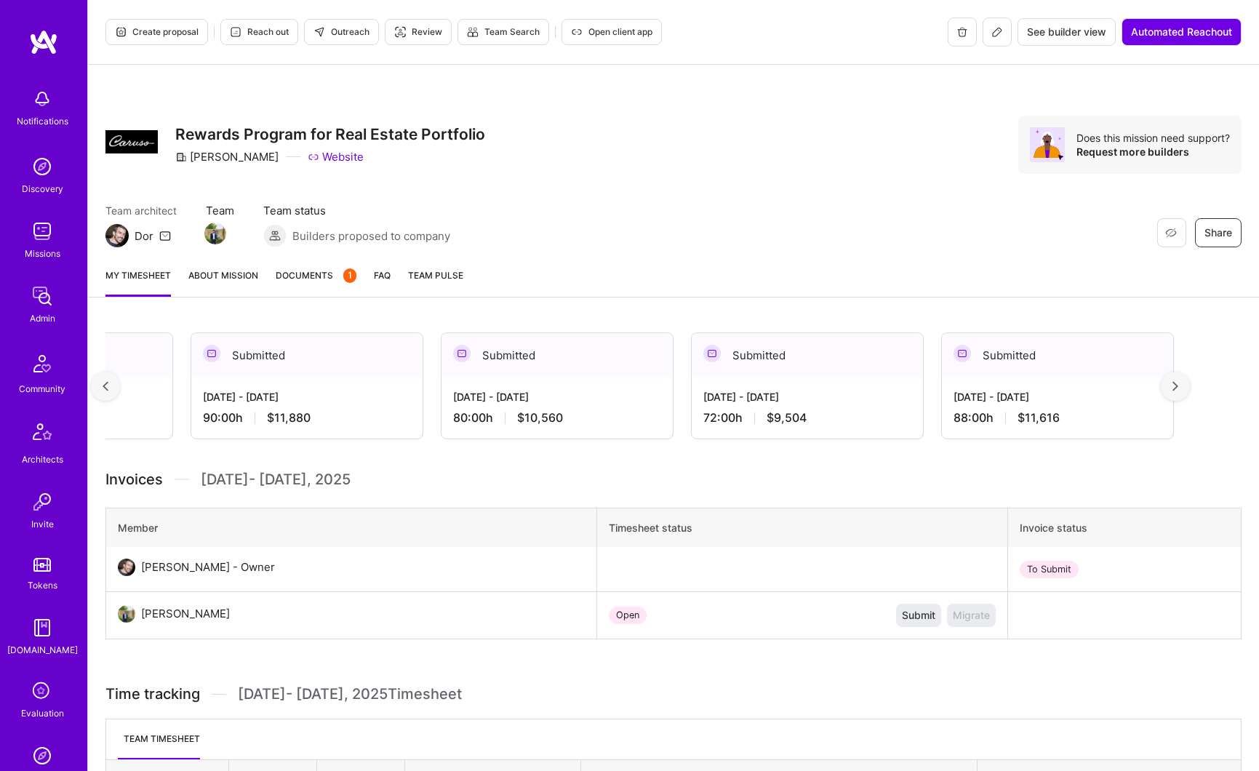
click at [1080, 407] on div "May 1 - May 15, 2025 88:00 h $11,616" at bounding box center [1057, 407] width 231 height 60
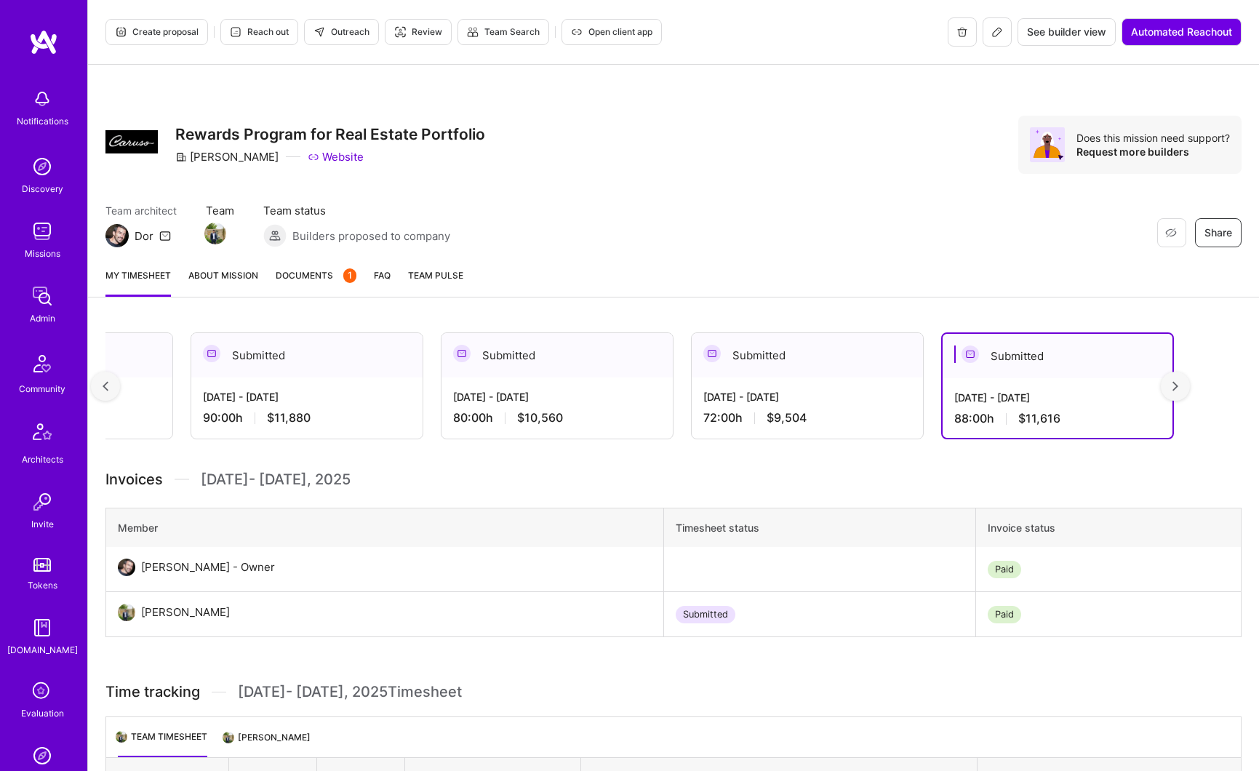
click at [1190, 392] on div at bounding box center [1175, 386] width 29 height 29
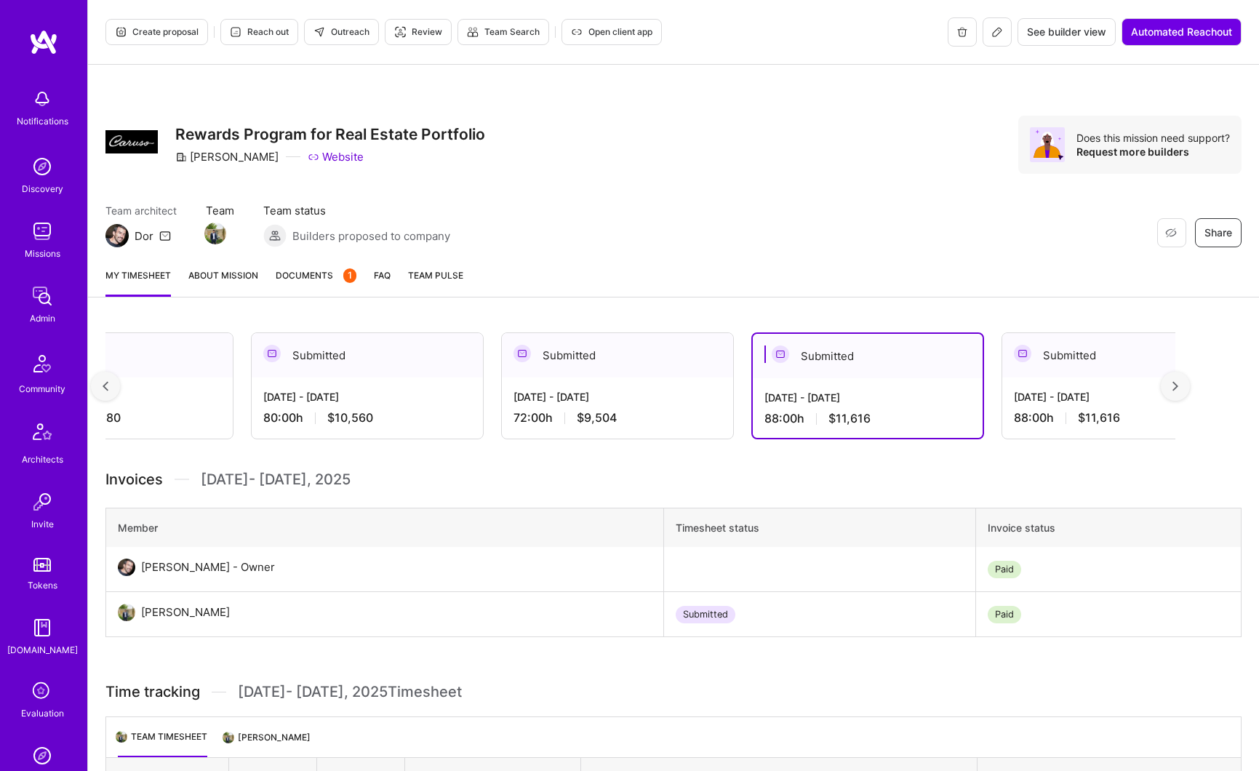
click at [1190, 392] on div at bounding box center [1175, 386] width 29 height 29
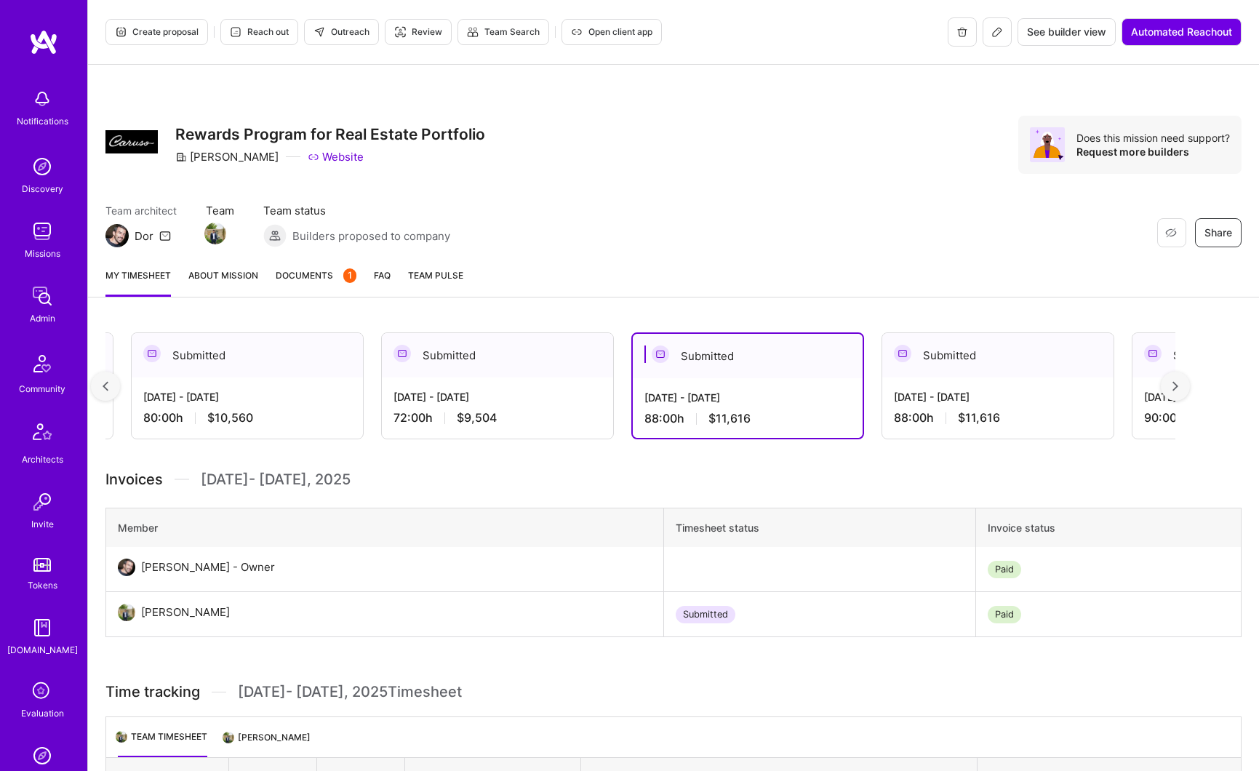
click at [1190, 392] on div at bounding box center [1175, 386] width 29 height 29
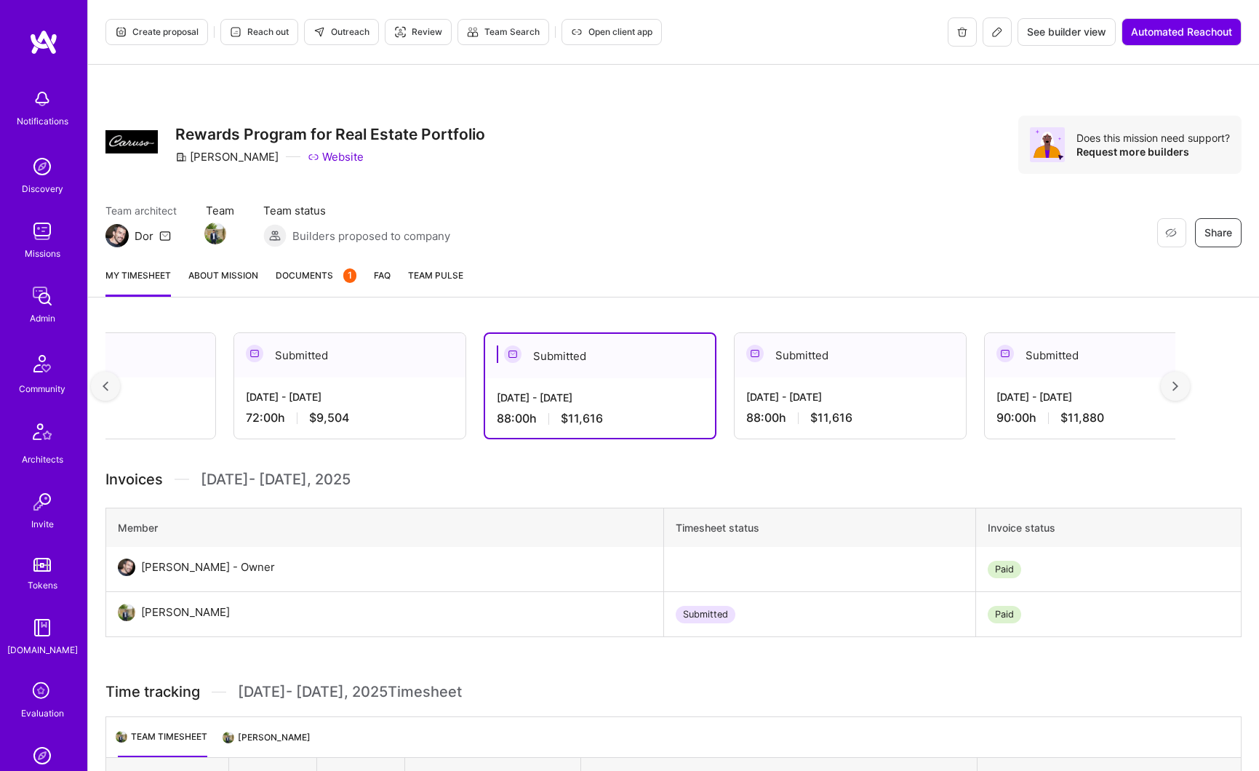
click at [1190, 392] on div at bounding box center [1175, 386] width 29 height 29
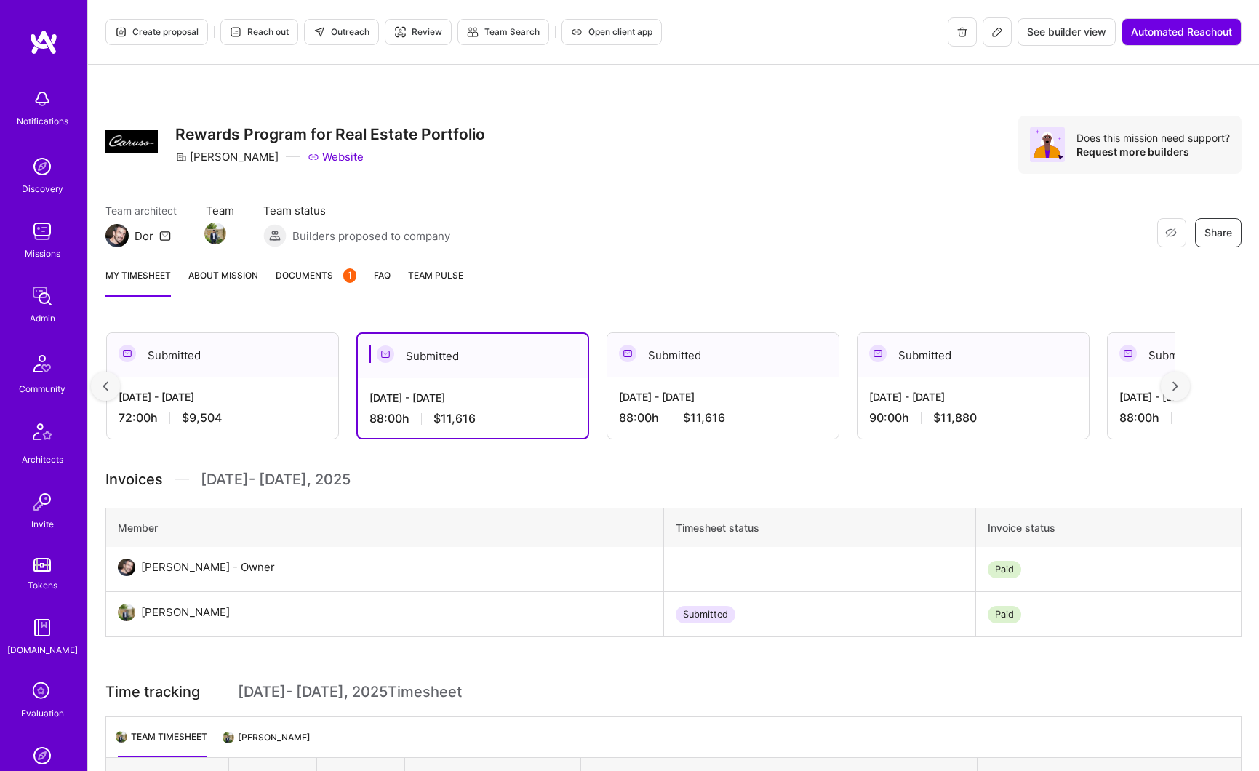
click at [1190, 392] on div at bounding box center [1175, 386] width 29 height 29
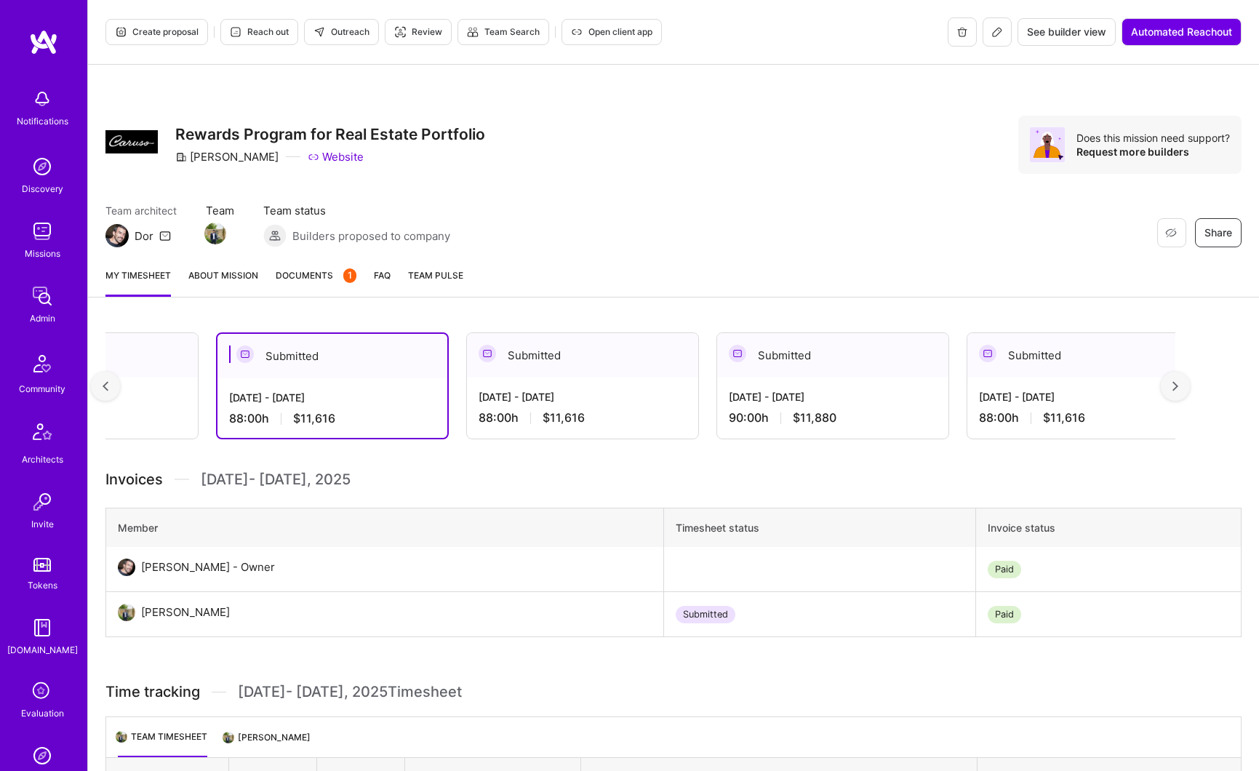
click at [1190, 392] on div at bounding box center [1175, 386] width 29 height 29
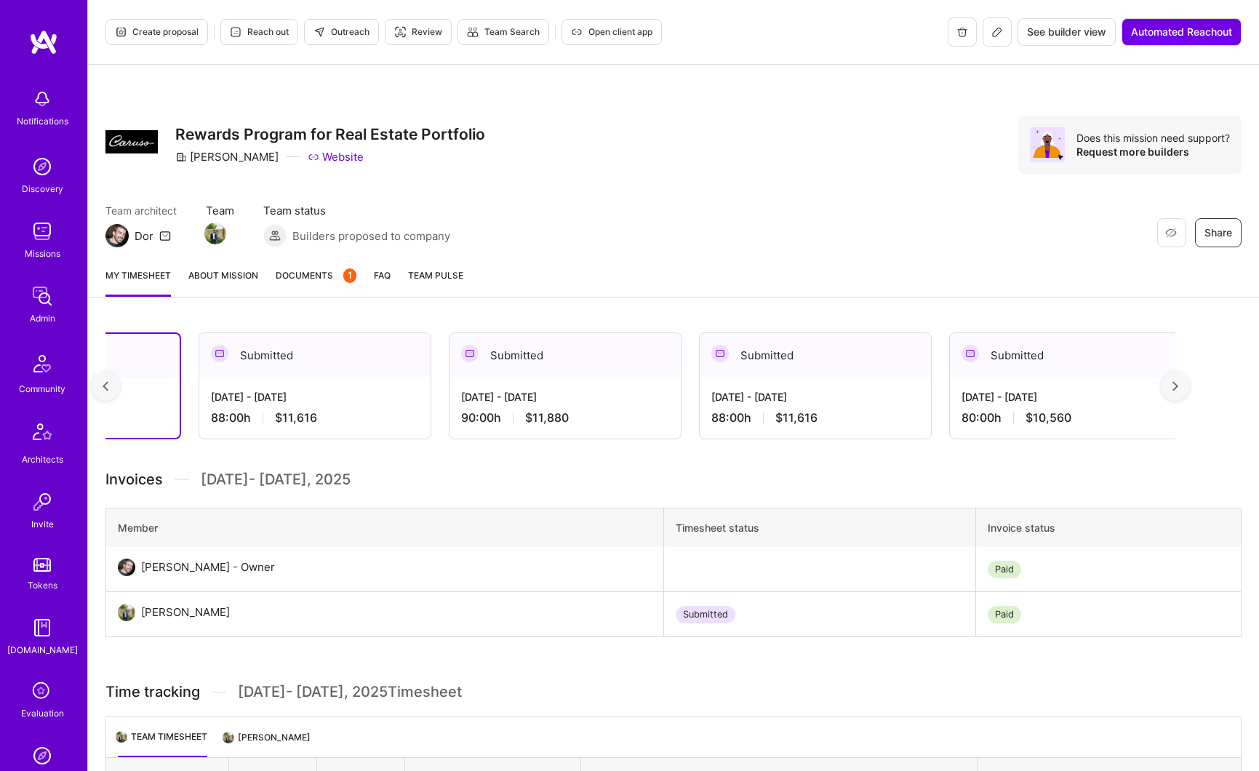
click at [1190, 392] on div at bounding box center [1175, 386] width 29 height 29
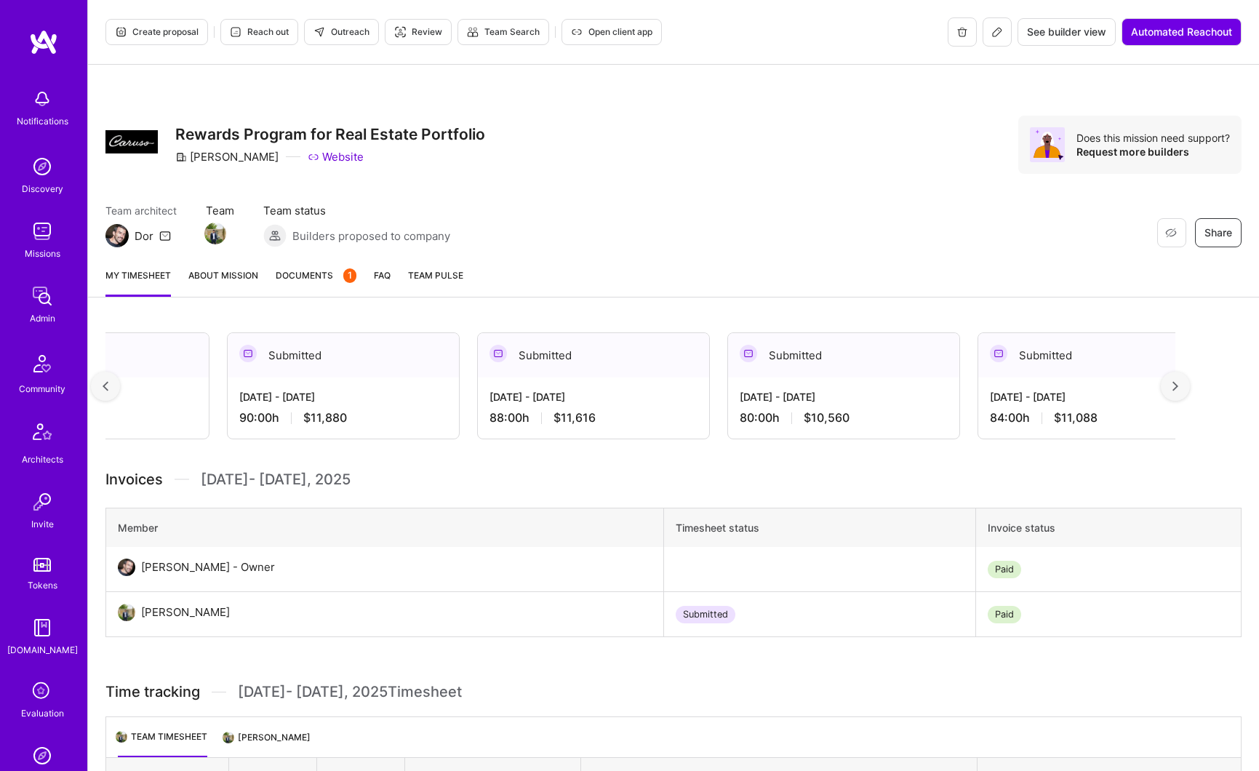
scroll to position [0, 2677]
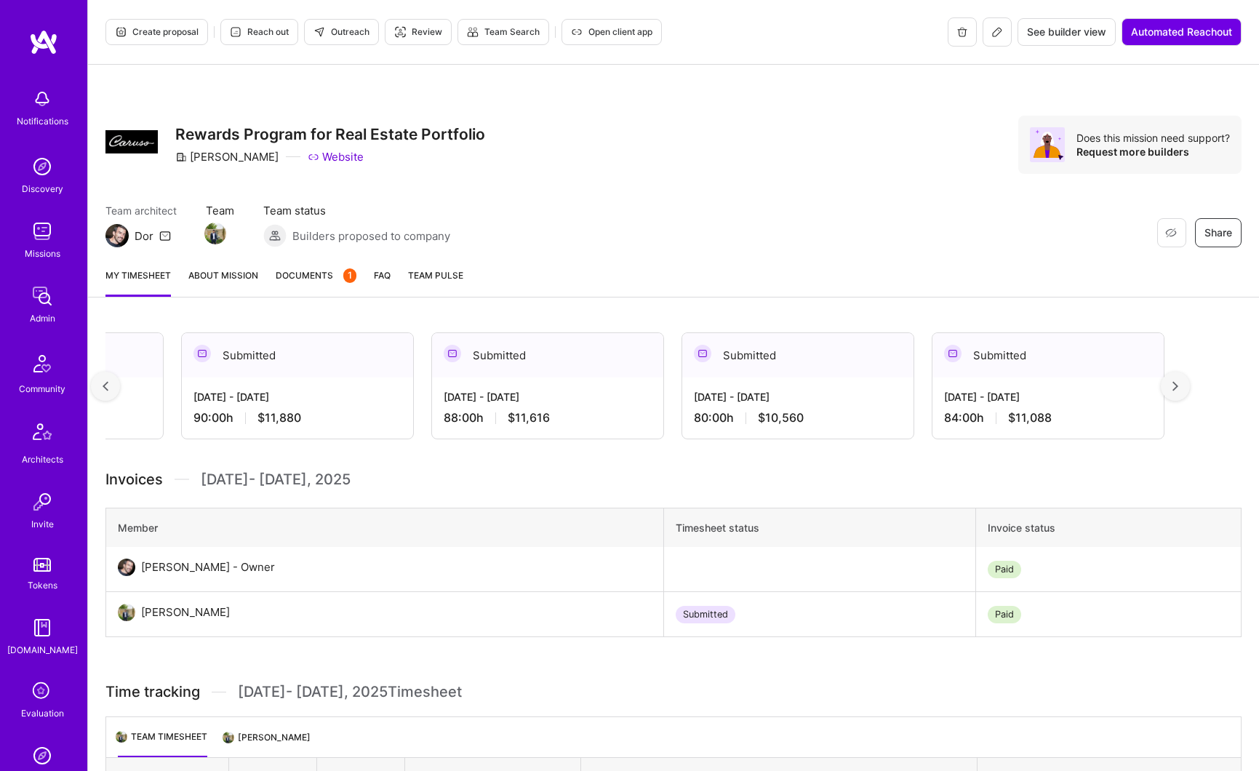
click at [846, 430] on div "Mar 1 - Mar 15, 2025 80:00 h $10,560" at bounding box center [797, 407] width 231 height 60
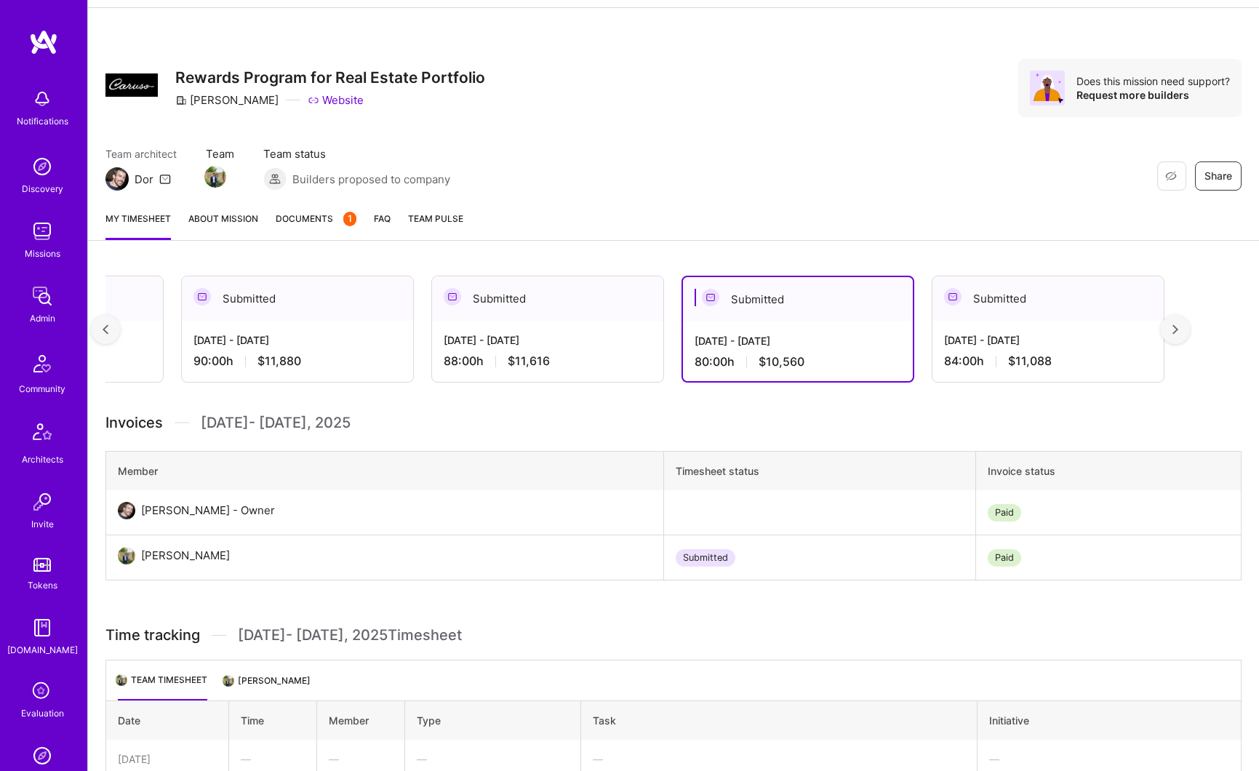
scroll to position [66, 0]
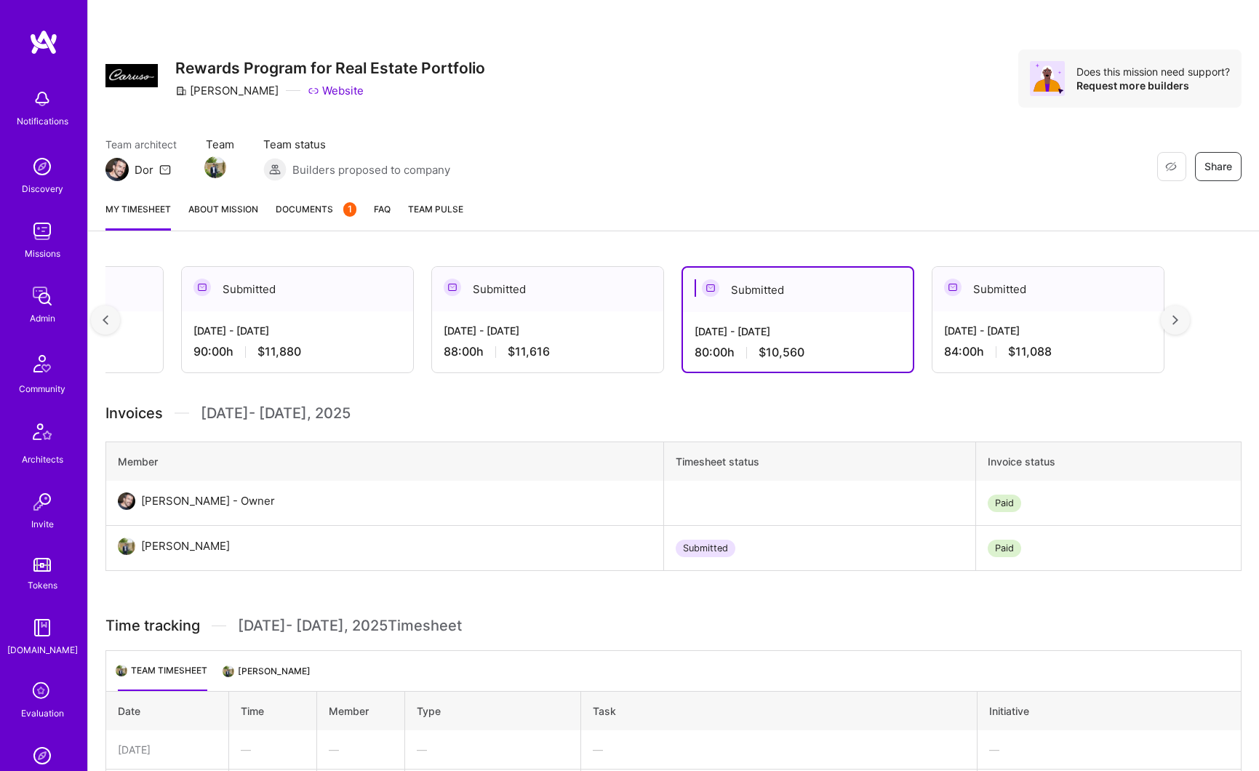
click at [1190, 318] on div at bounding box center [1175, 319] width 29 height 29
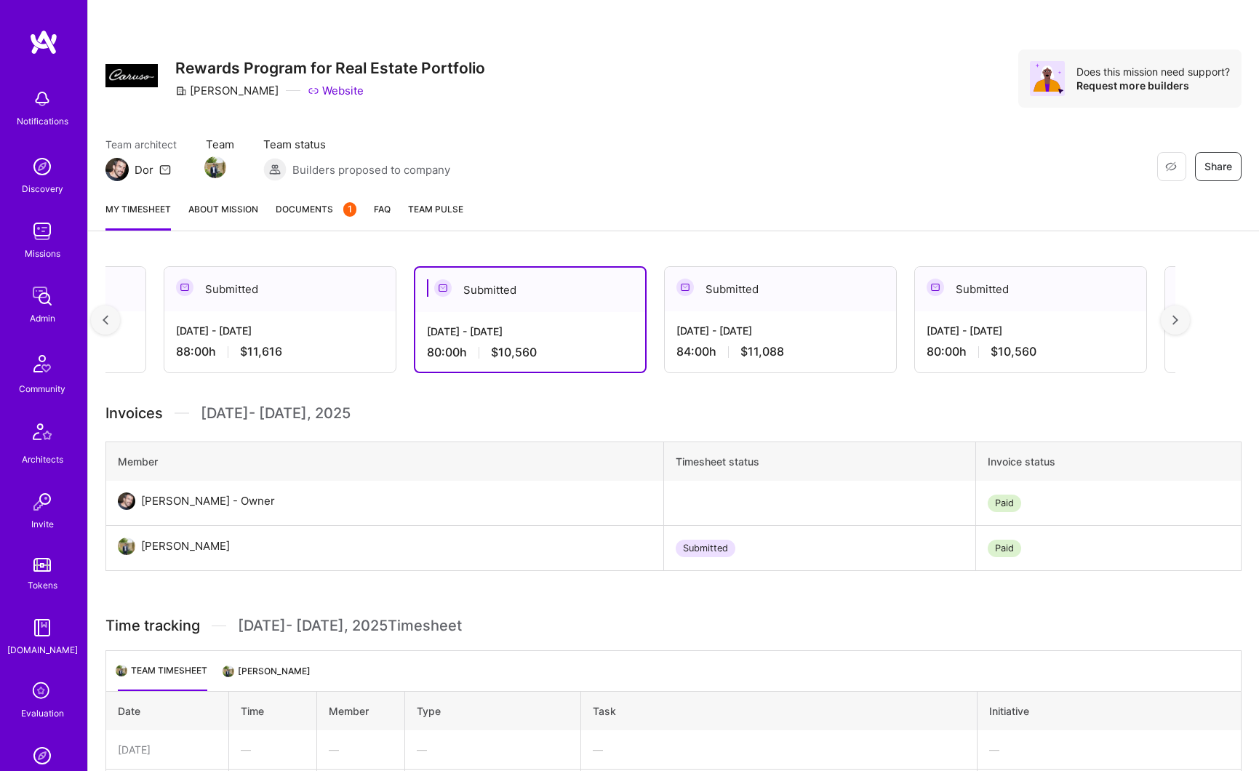
click at [1190, 318] on div at bounding box center [1175, 319] width 29 height 29
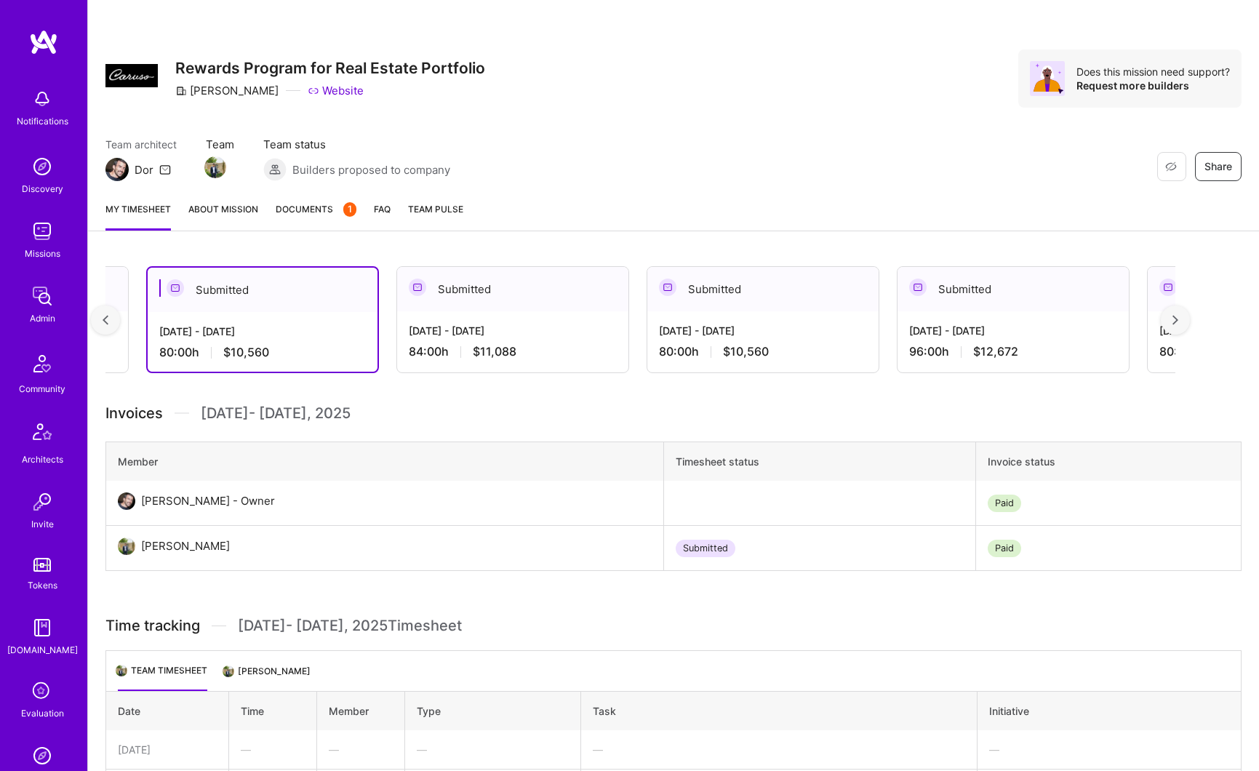
click at [1190, 318] on div at bounding box center [1175, 319] width 29 height 29
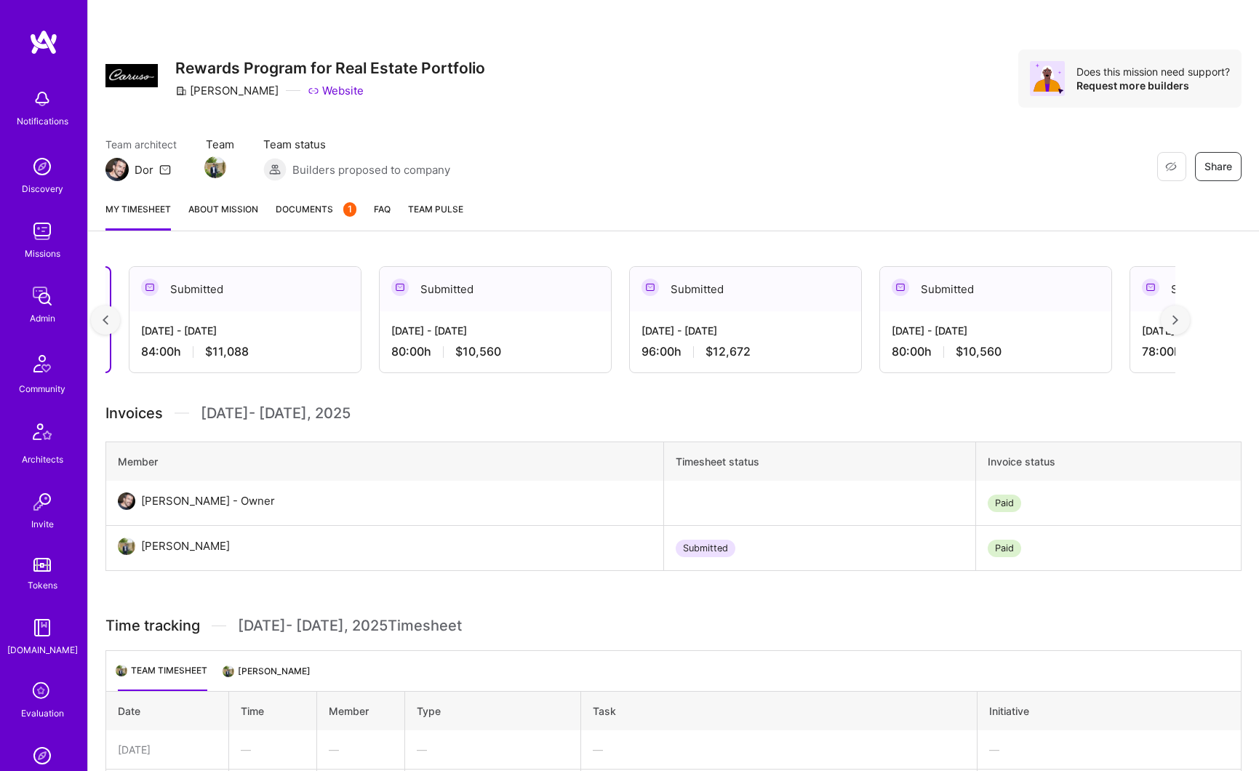
click at [1190, 318] on div at bounding box center [1175, 319] width 29 height 29
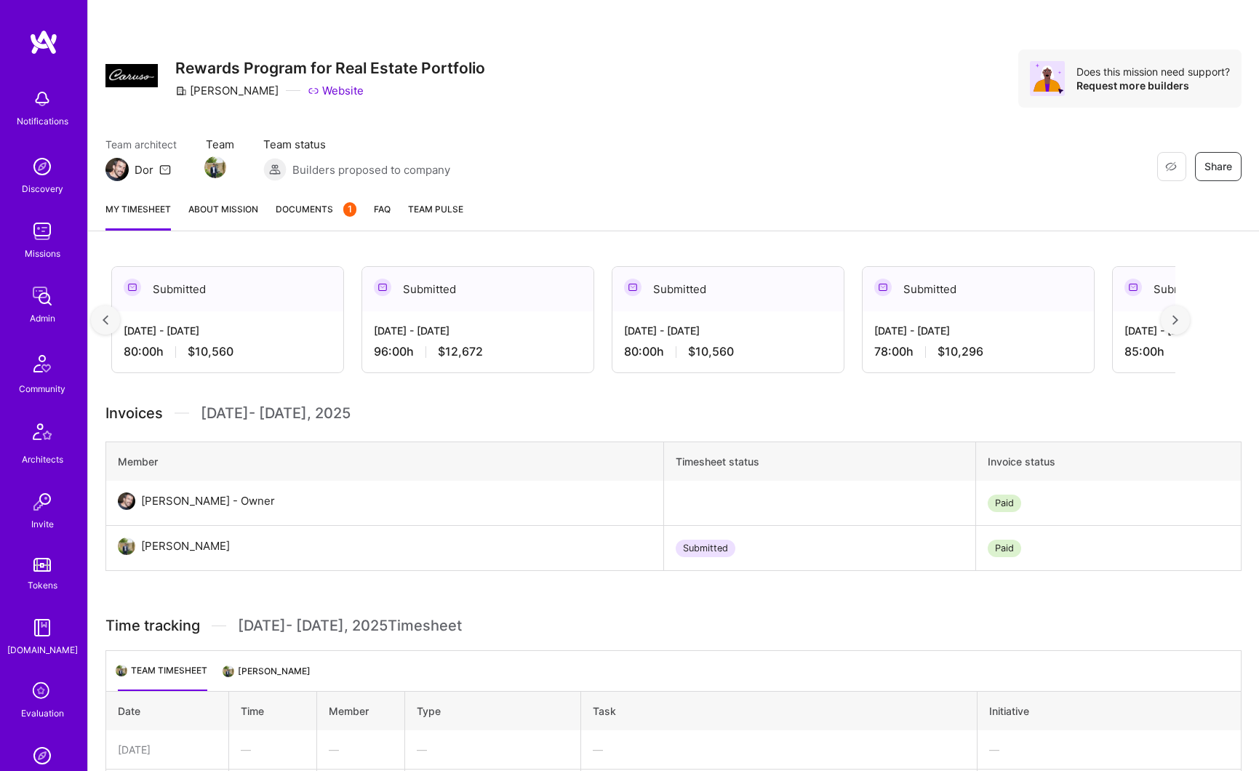
click at [1190, 318] on div at bounding box center [1175, 319] width 29 height 29
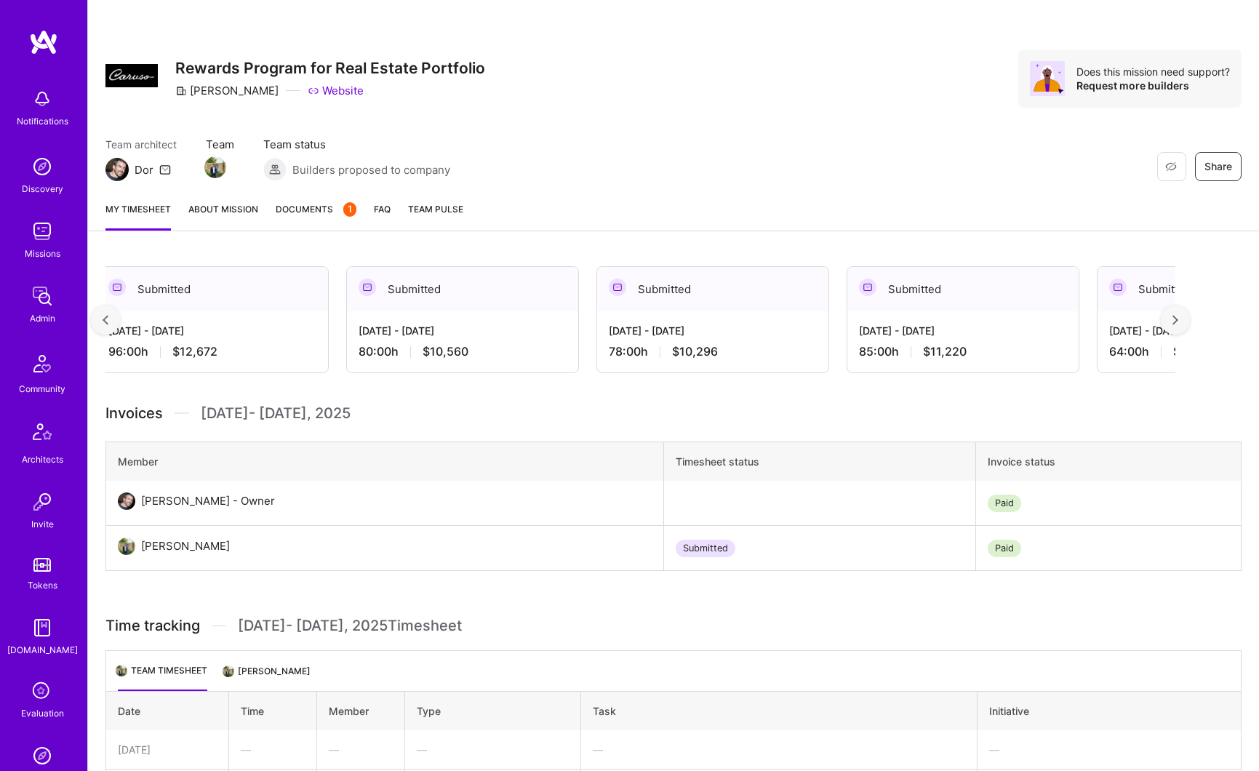
scroll to position [0, 4015]
click at [967, 344] on div "85:00 h $11,220" at bounding box center [961, 351] width 208 height 15
click at [1184, 326] on div at bounding box center [1175, 319] width 29 height 29
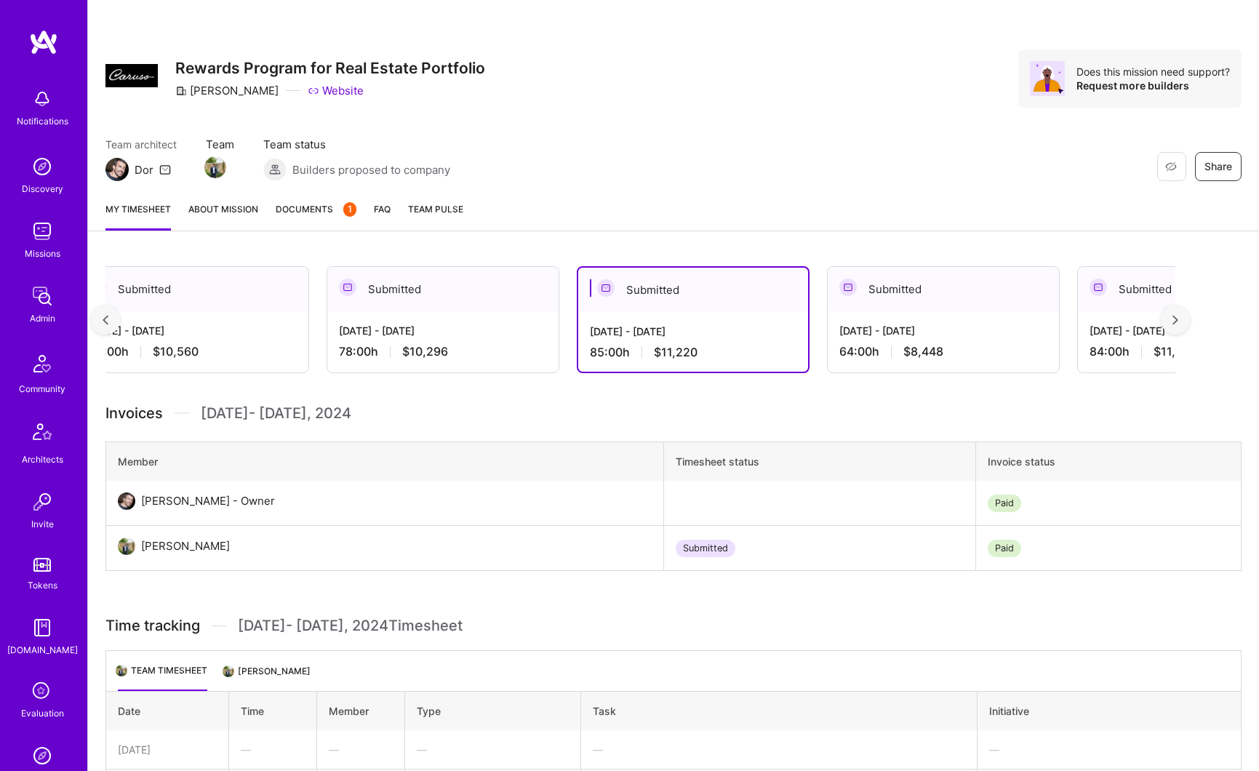
click at [1184, 326] on div at bounding box center [1175, 319] width 29 height 29
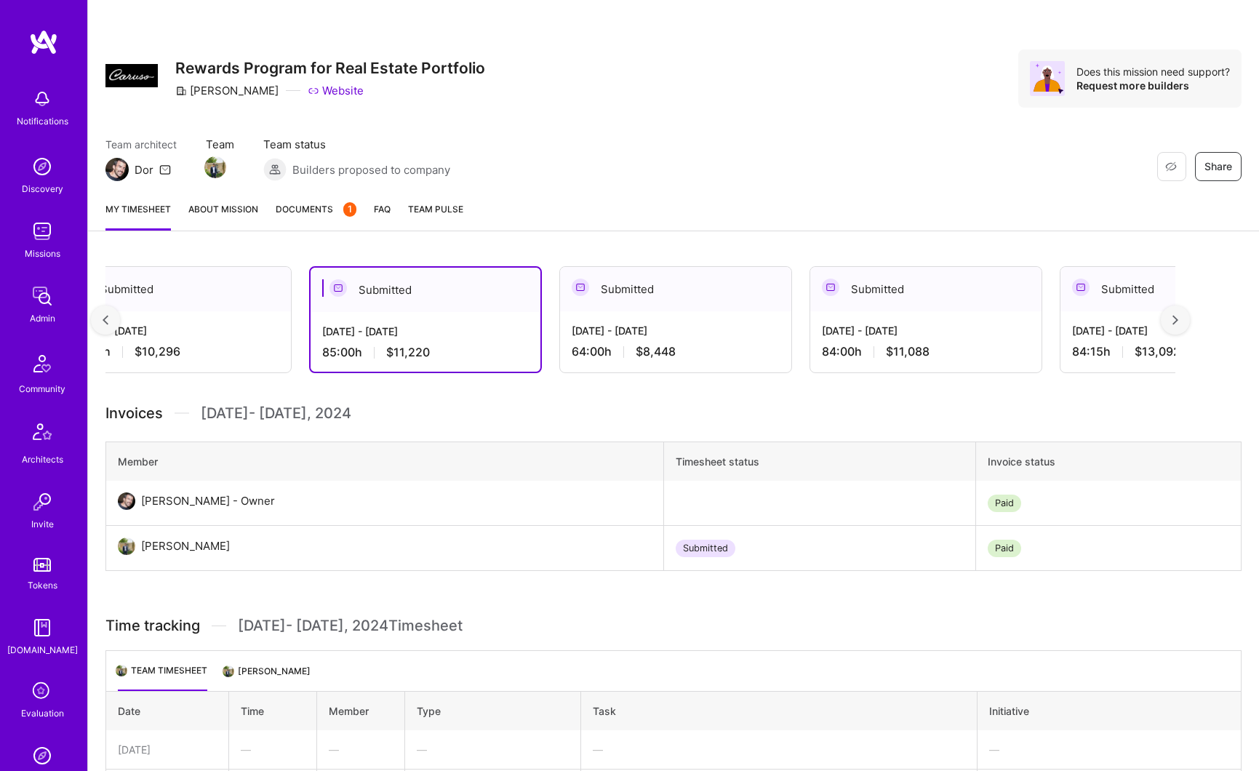
click at [1184, 326] on div at bounding box center [1175, 319] width 29 height 29
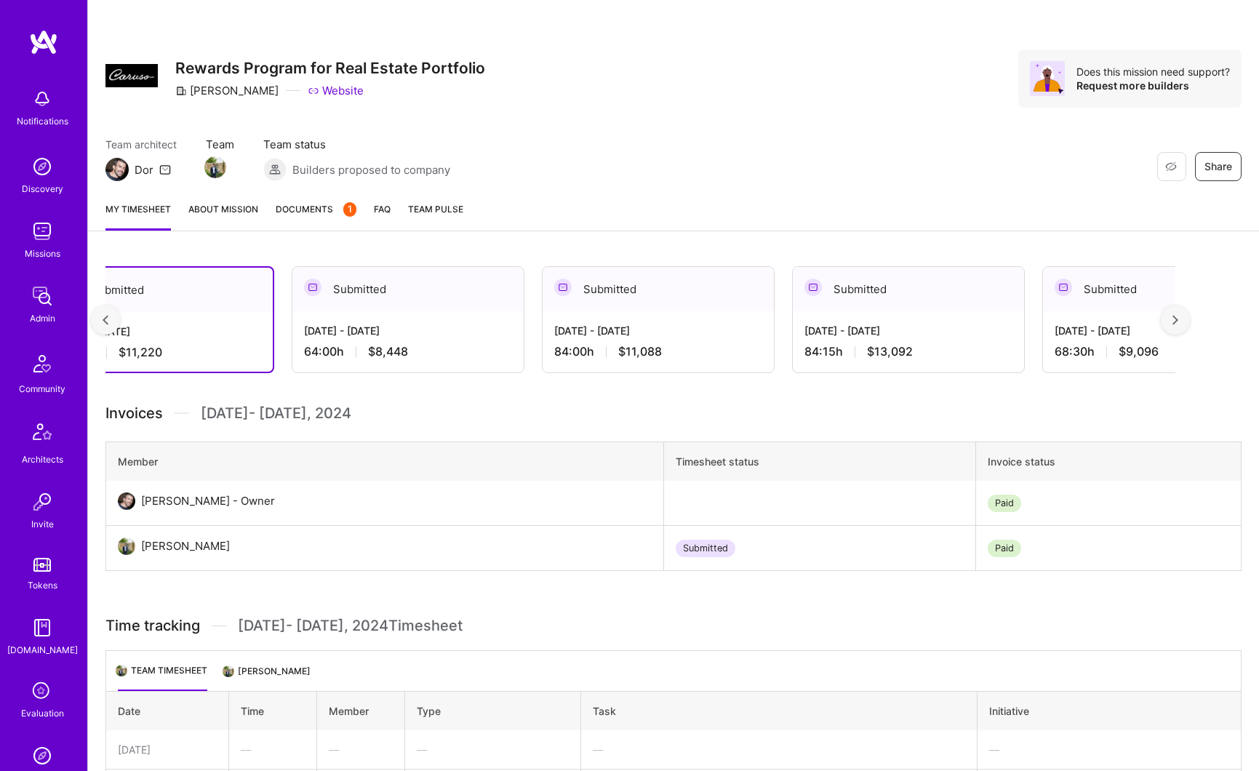
click at [1184, 327] on div at bounding box center [1175, 319] width 29 height 29
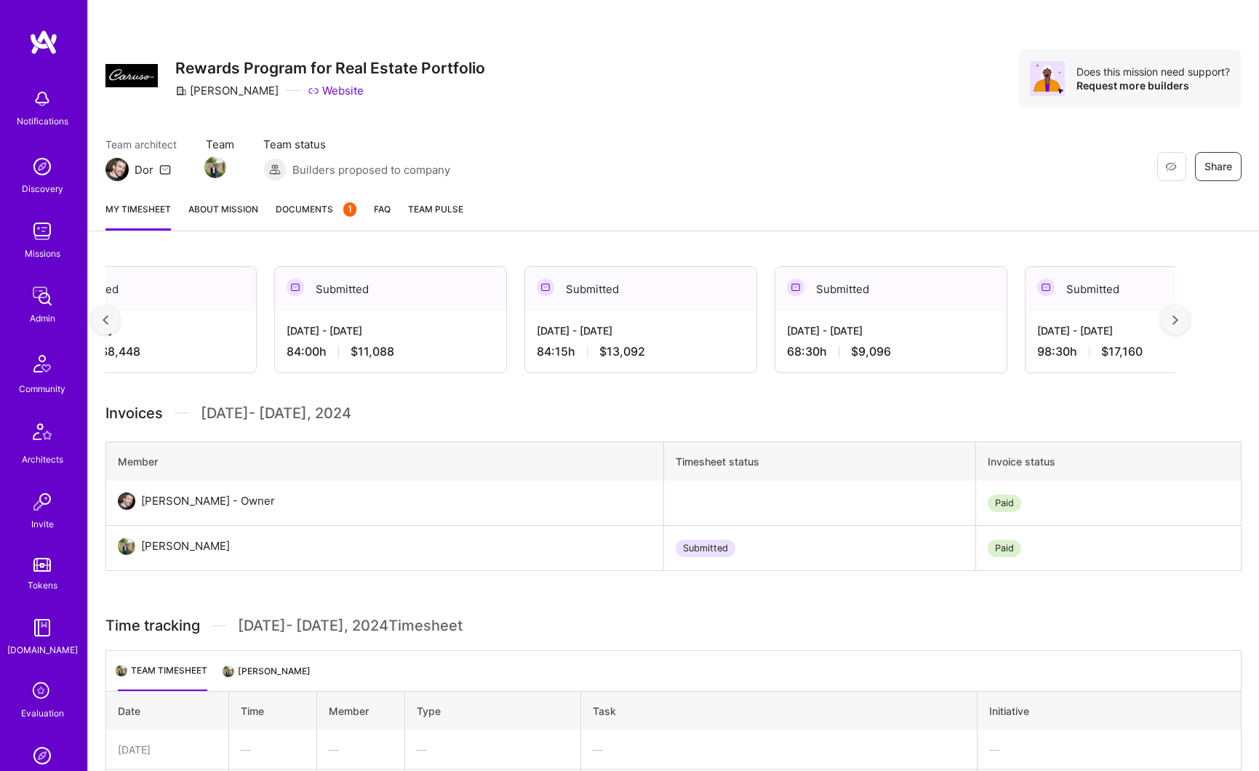
click at [1184, 327] on div at bounding box center [1175, 319] width 29 height 29
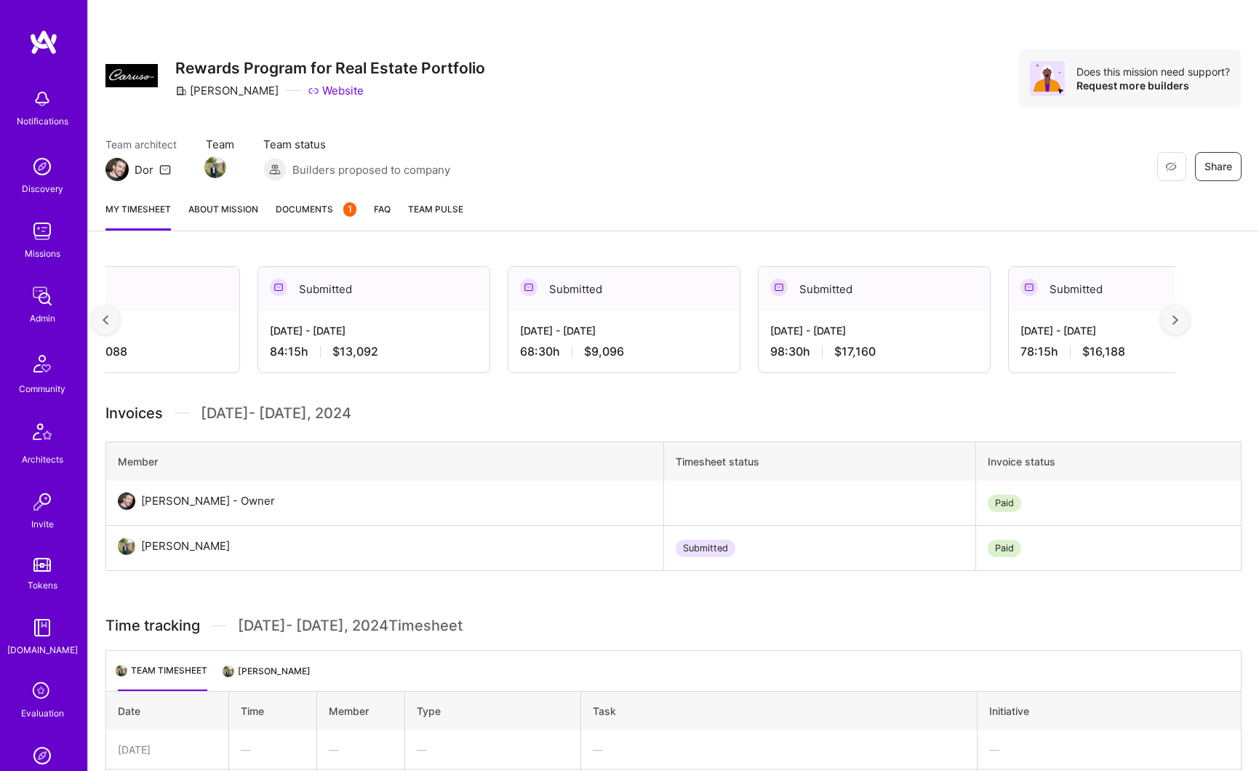
scroll to position [0, 5353]
click at [1082, 339] on div "Sep 1 - Sep 15, 2024 78:15 h $16,188" at bounding box center [1123, 341] width 231 height 60
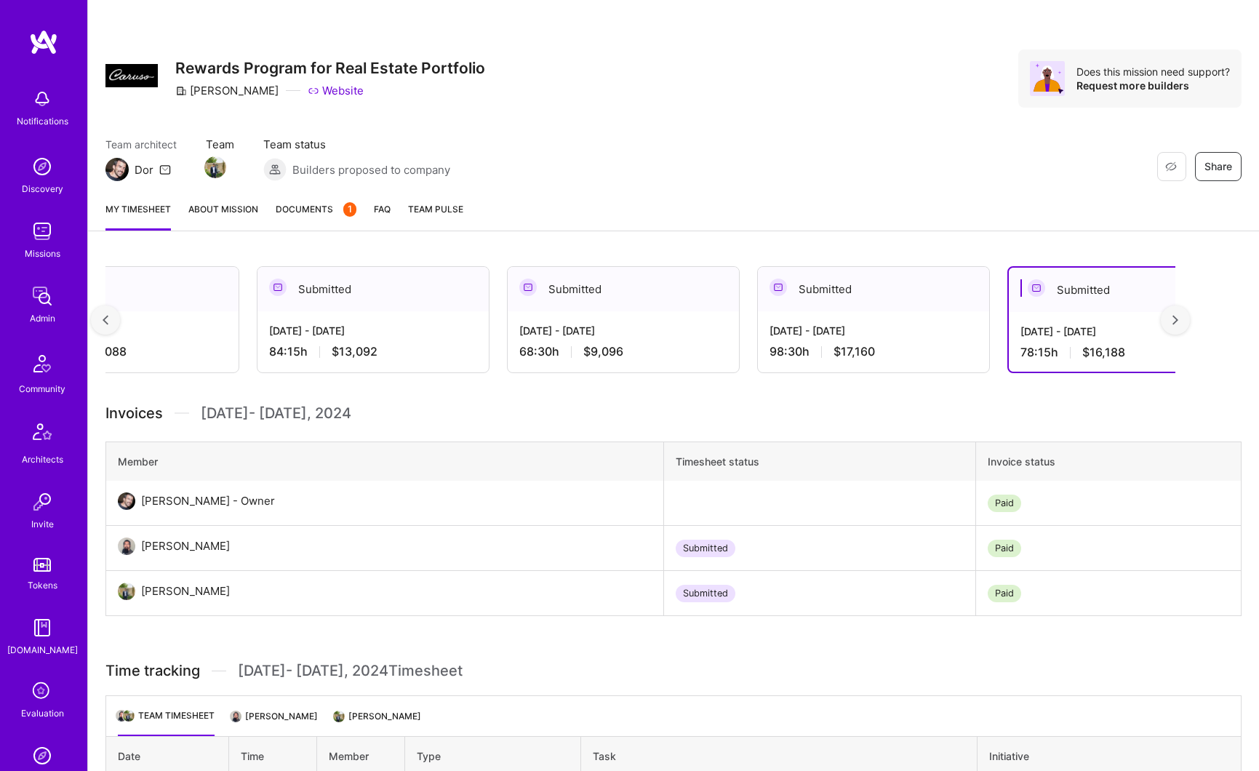
scroll to position [116, 0]
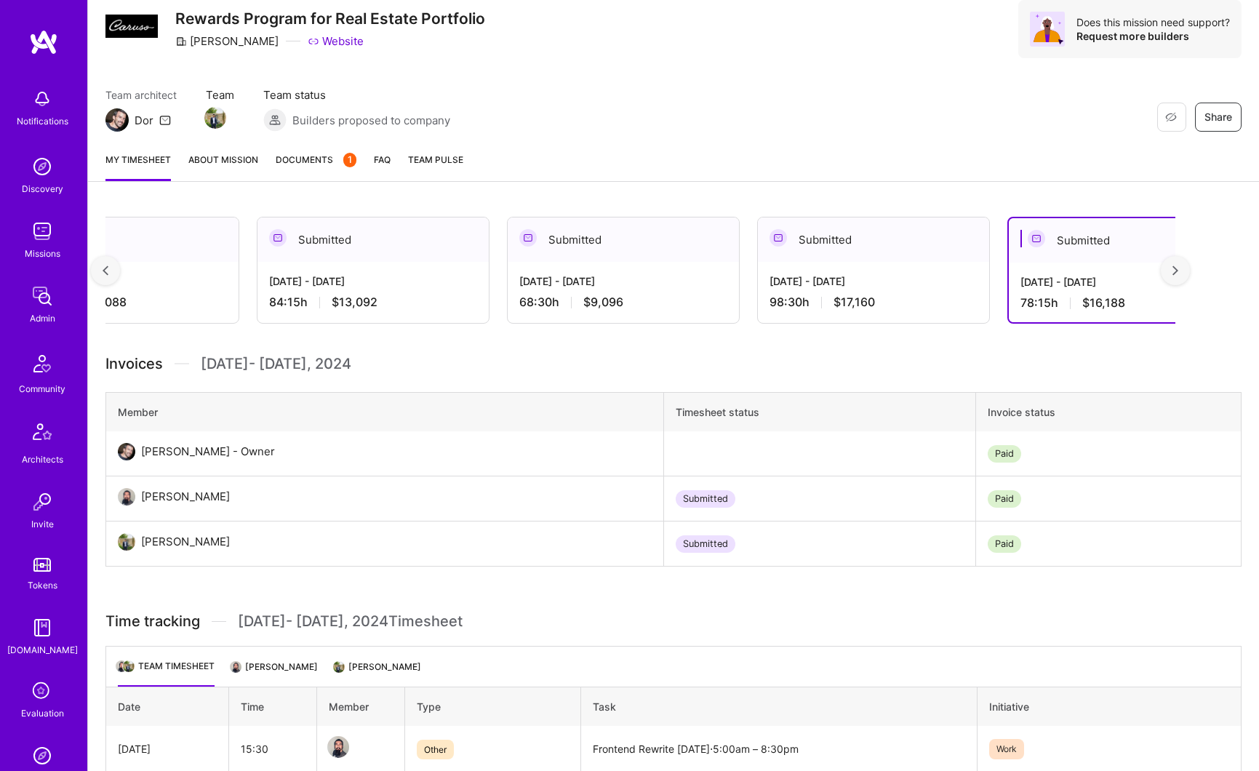
click at [928, 313] on div "Sep 16 - Sep 30, 2024 98:30 h $17,160" at bounding box center [873, 292] width 231 height 60
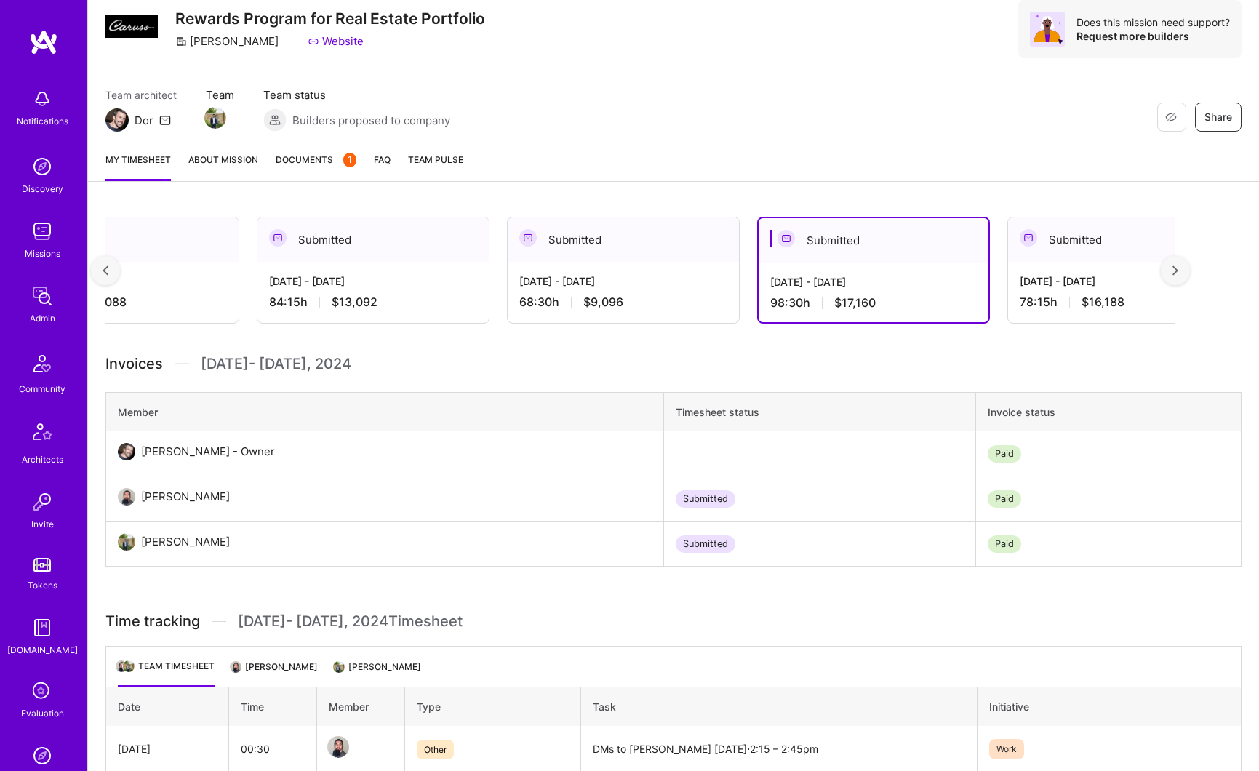
click at [705, 295] on div "68:30 h $9,096" at bounding box center [623, 302] width 208 height 15
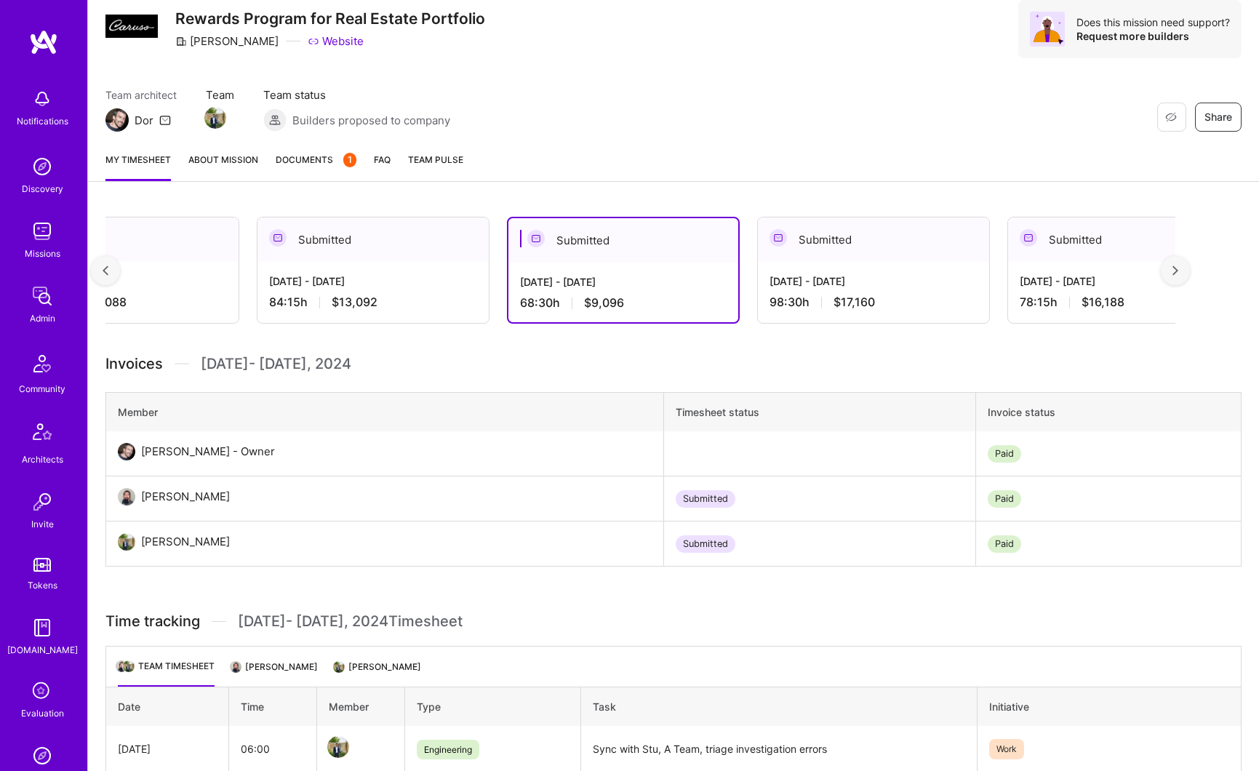
click at [480, 289] on div "Oct 16 - Oct 31, 2024 84:15 h $13,092" at bounding box center [372, 292] width 231 height 60
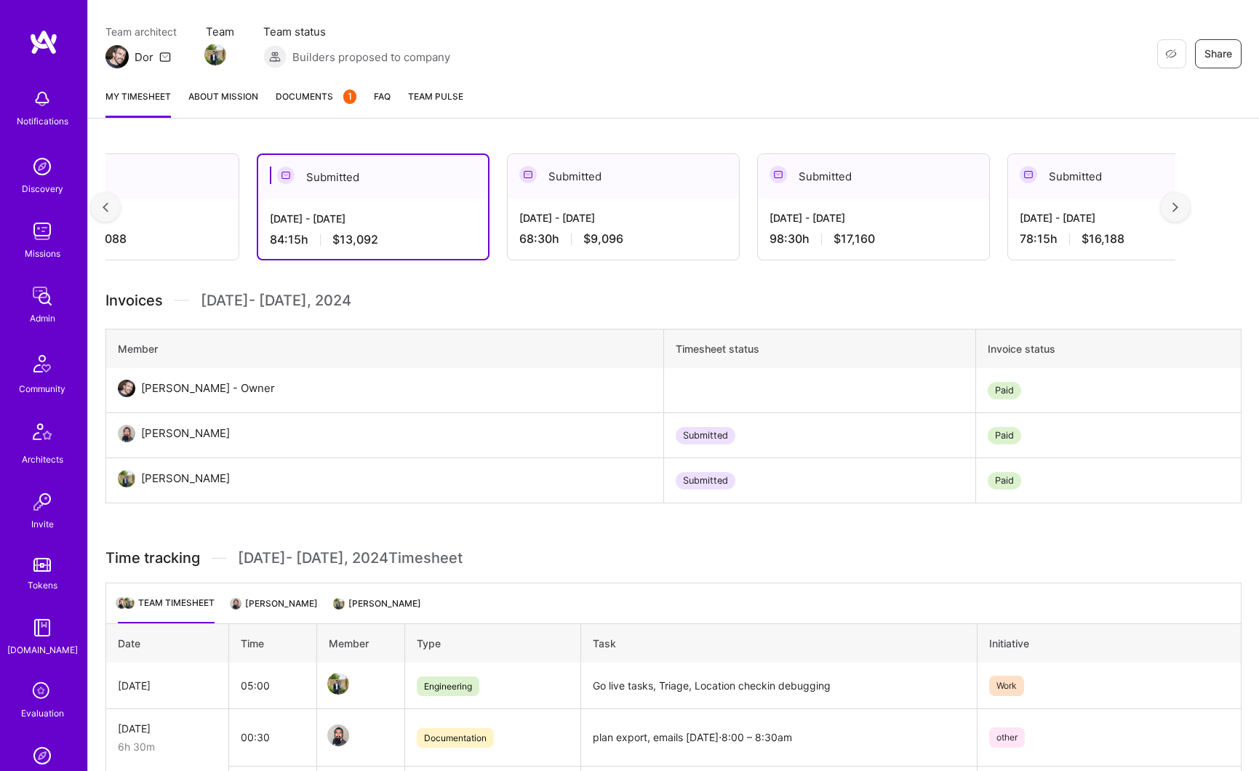
scroll to position [237, 0]
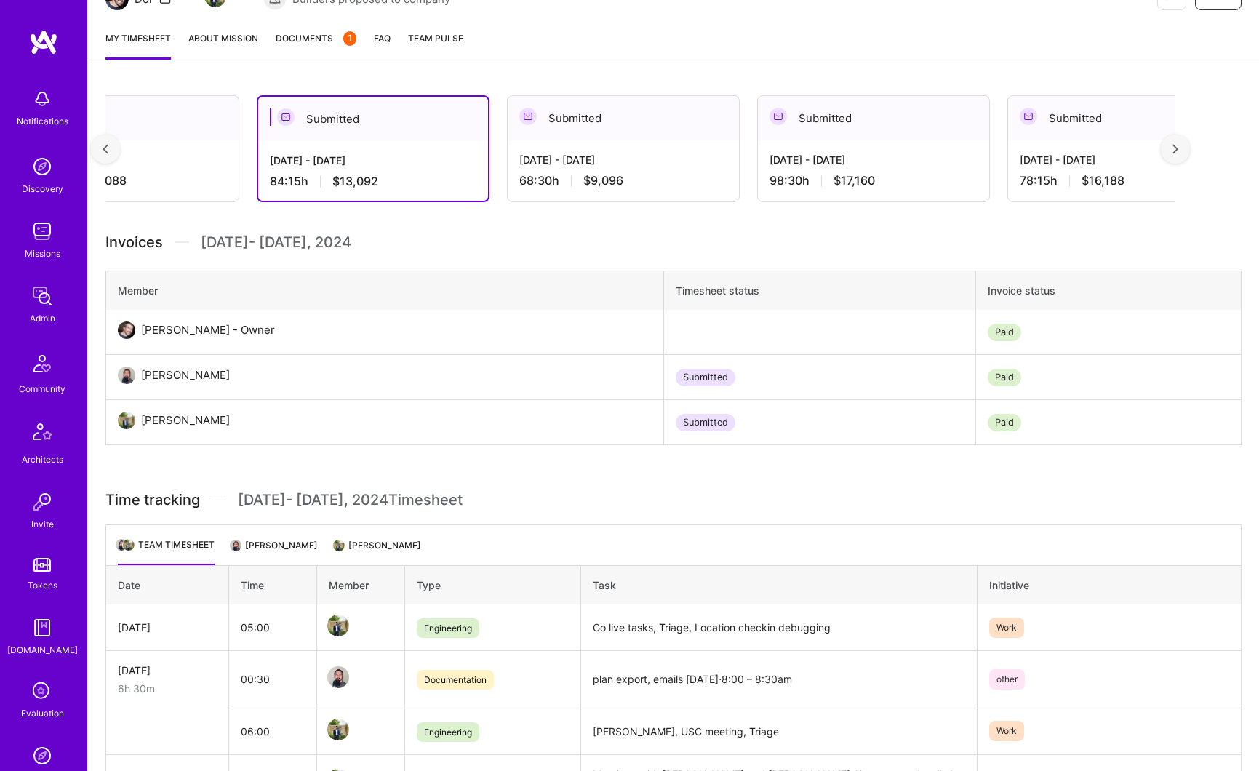
click at [193, 180] on div "84:00 h $11,088" at bounding box center [123, 180] width 208 height 15
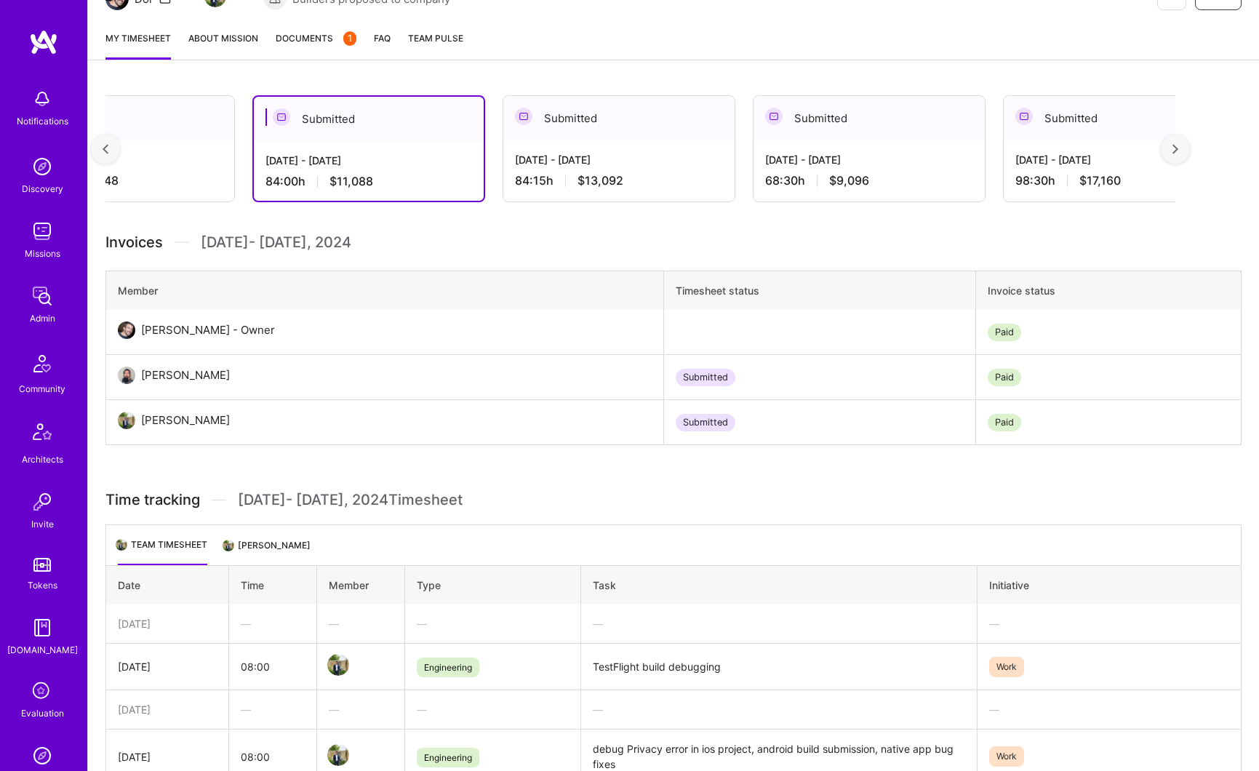
scroll to position [0, 5084]
